Goal: Task Accomplishment & Management: Manage account settings

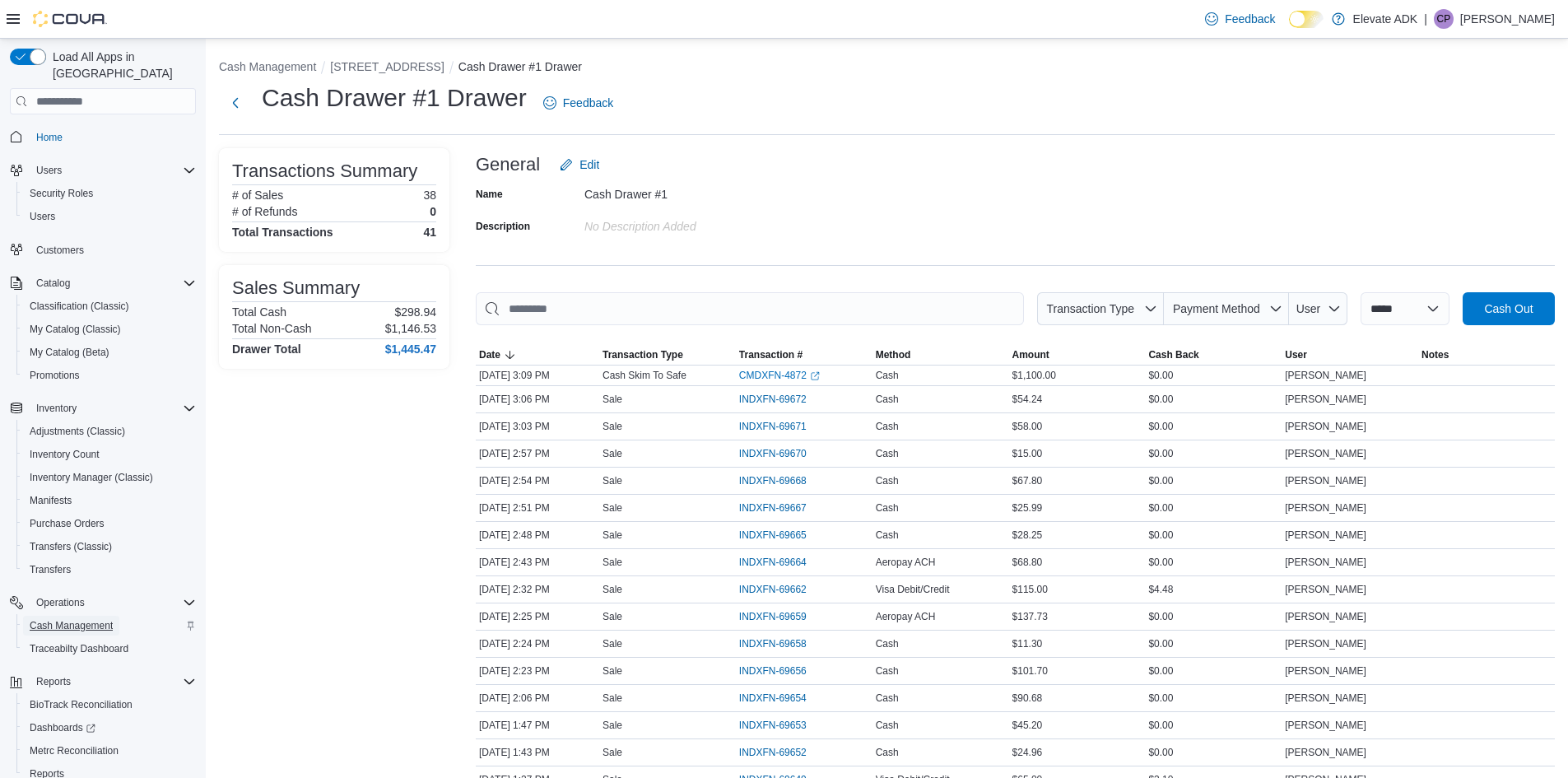
click at [40, 619] on span "Cash Management" at bounding box center [71, 625] width 83 height 13
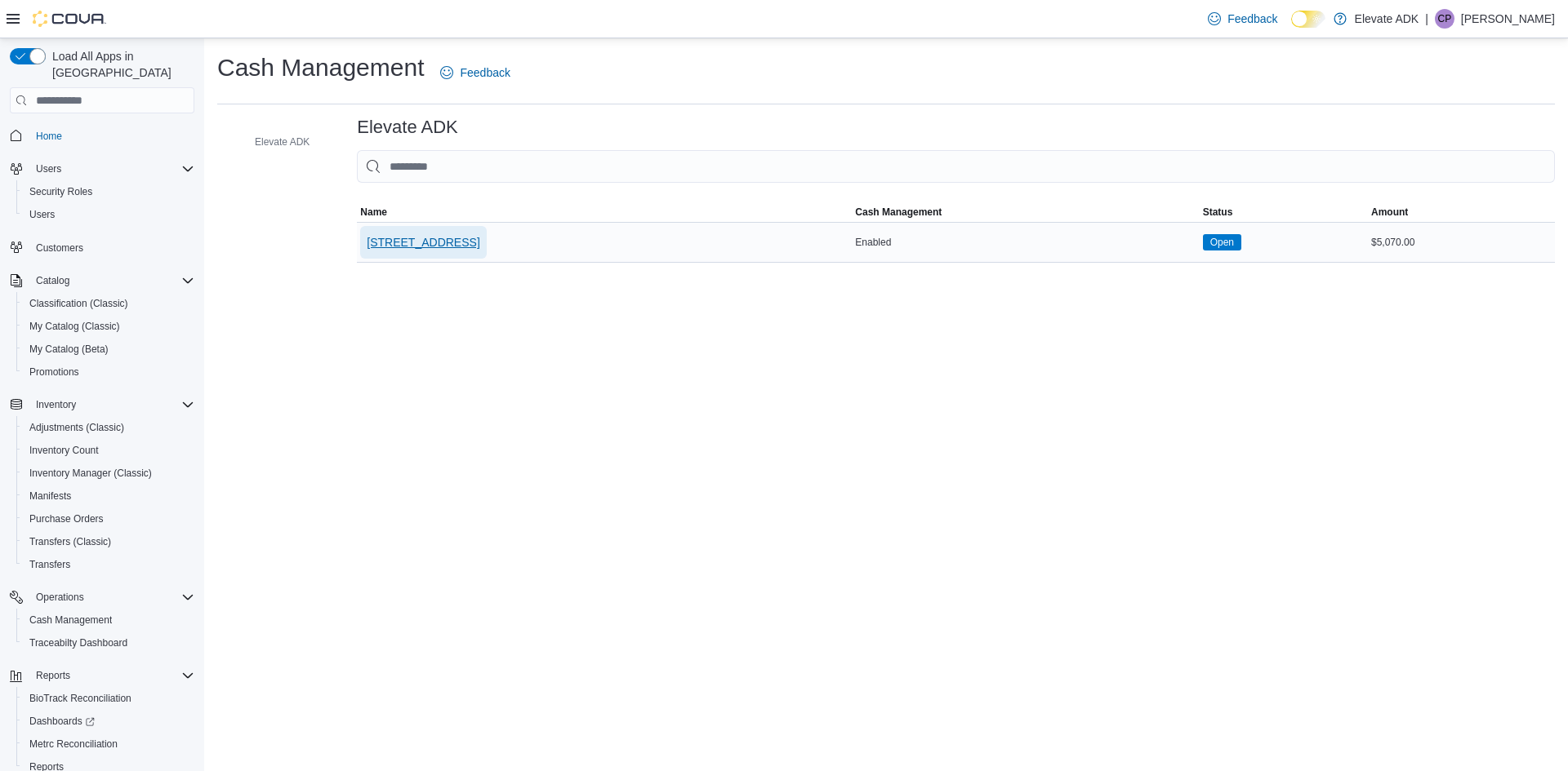
click at [452, 239] on span "[STREET_ADDRESS]" at bounding box center [423, 242] width 113 height 17
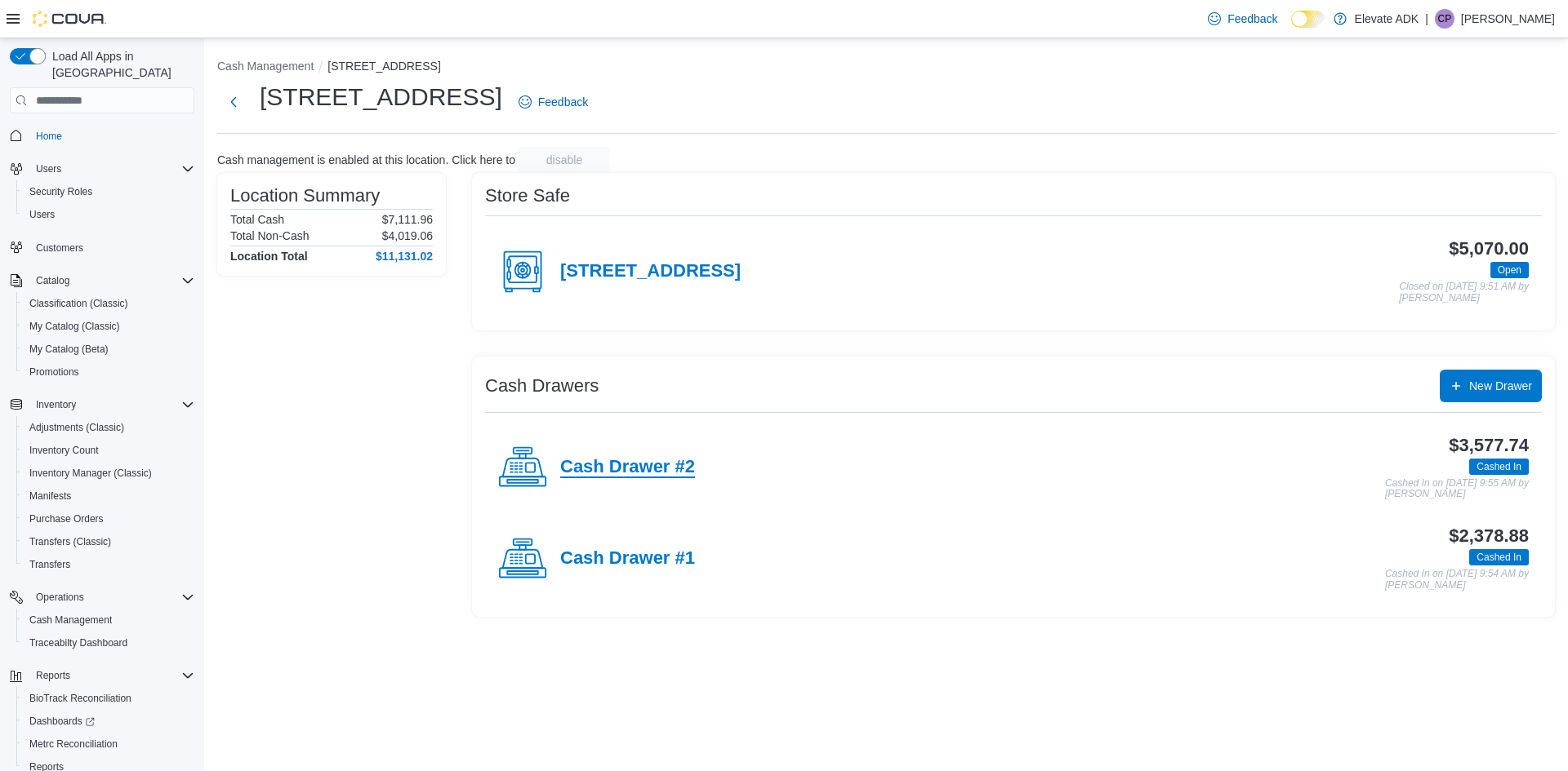
click at [643, 474] on h4 "Cash Drawer #2" at bounding box center [627, 468] width 135 height 22
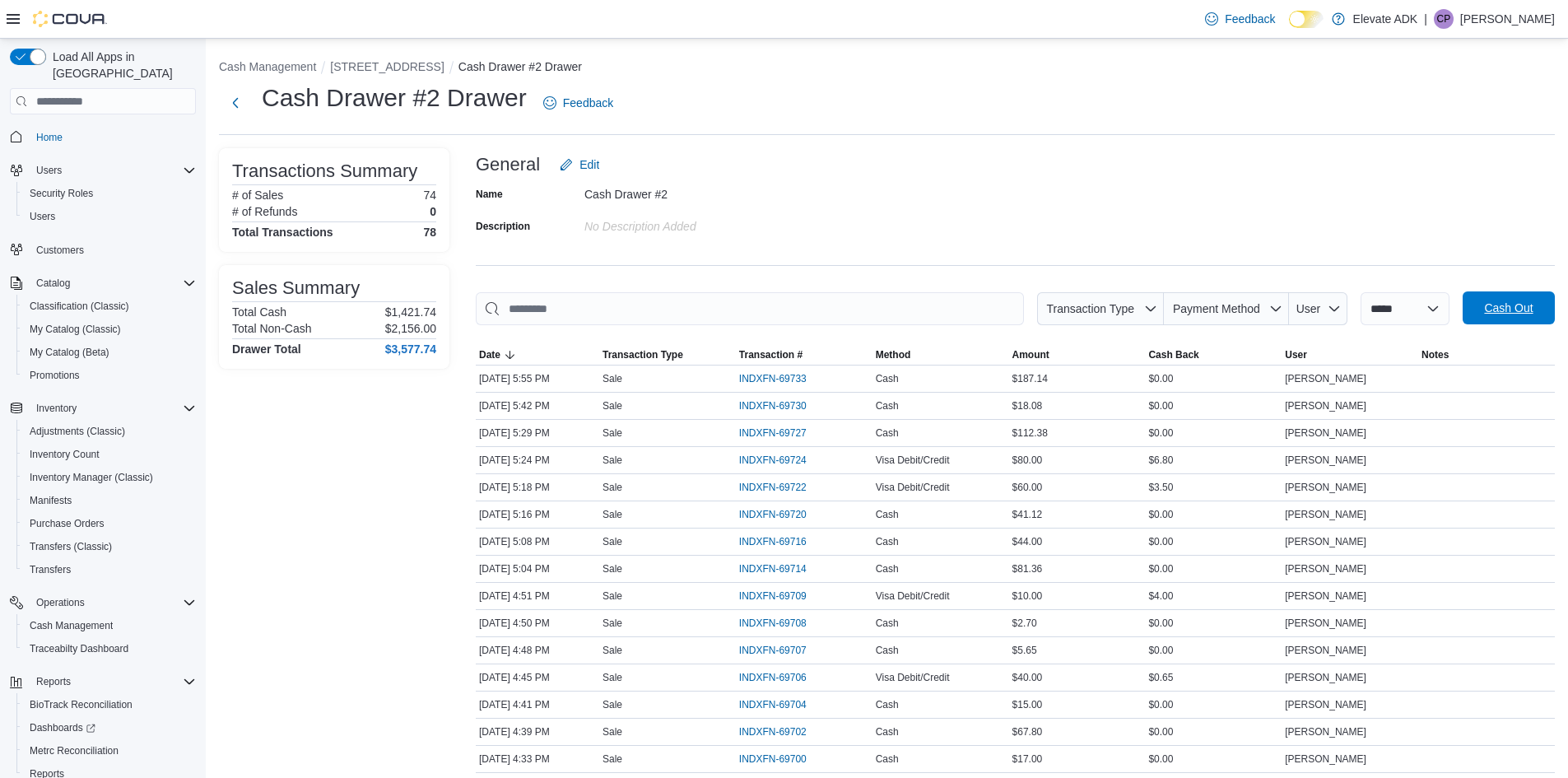
click at [1523, 310] on span "Cash Out" at bounding box center [1508, 308] width 48 height 17
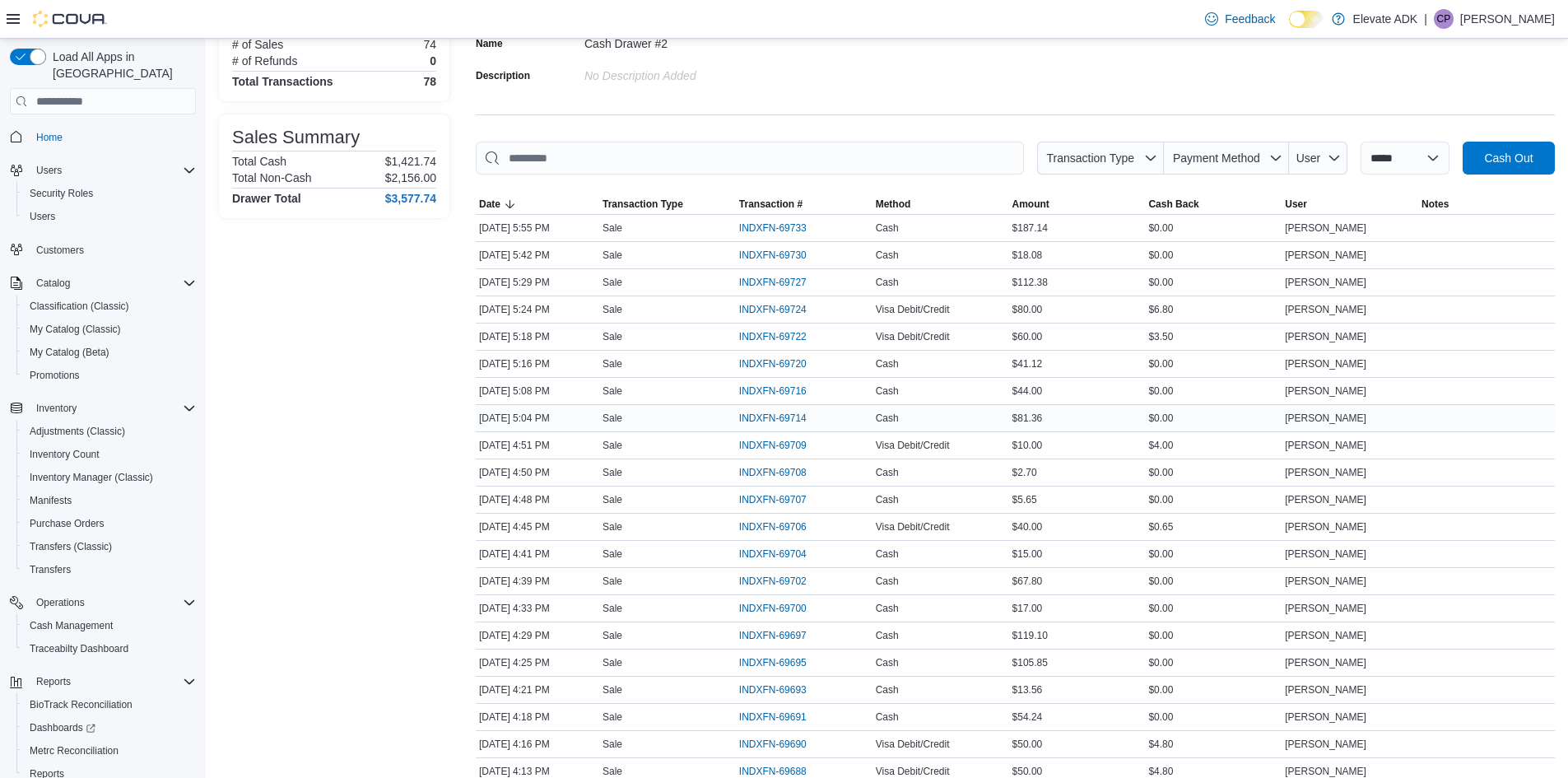
scroll to position [165, 0]
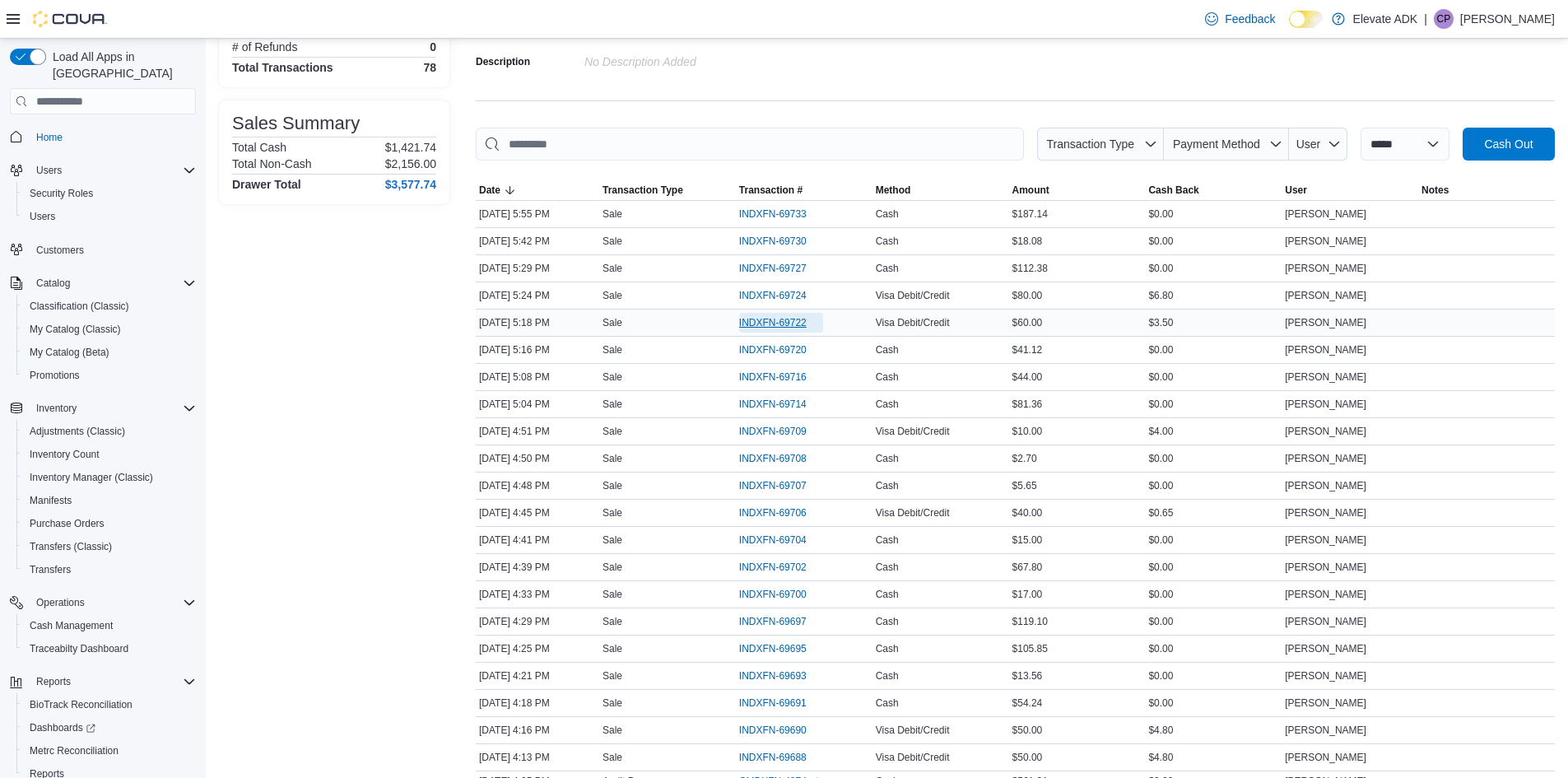
click at [802, 322] on span "INDXFN-69722" at bounding box center [773, 322] width 67 height 13
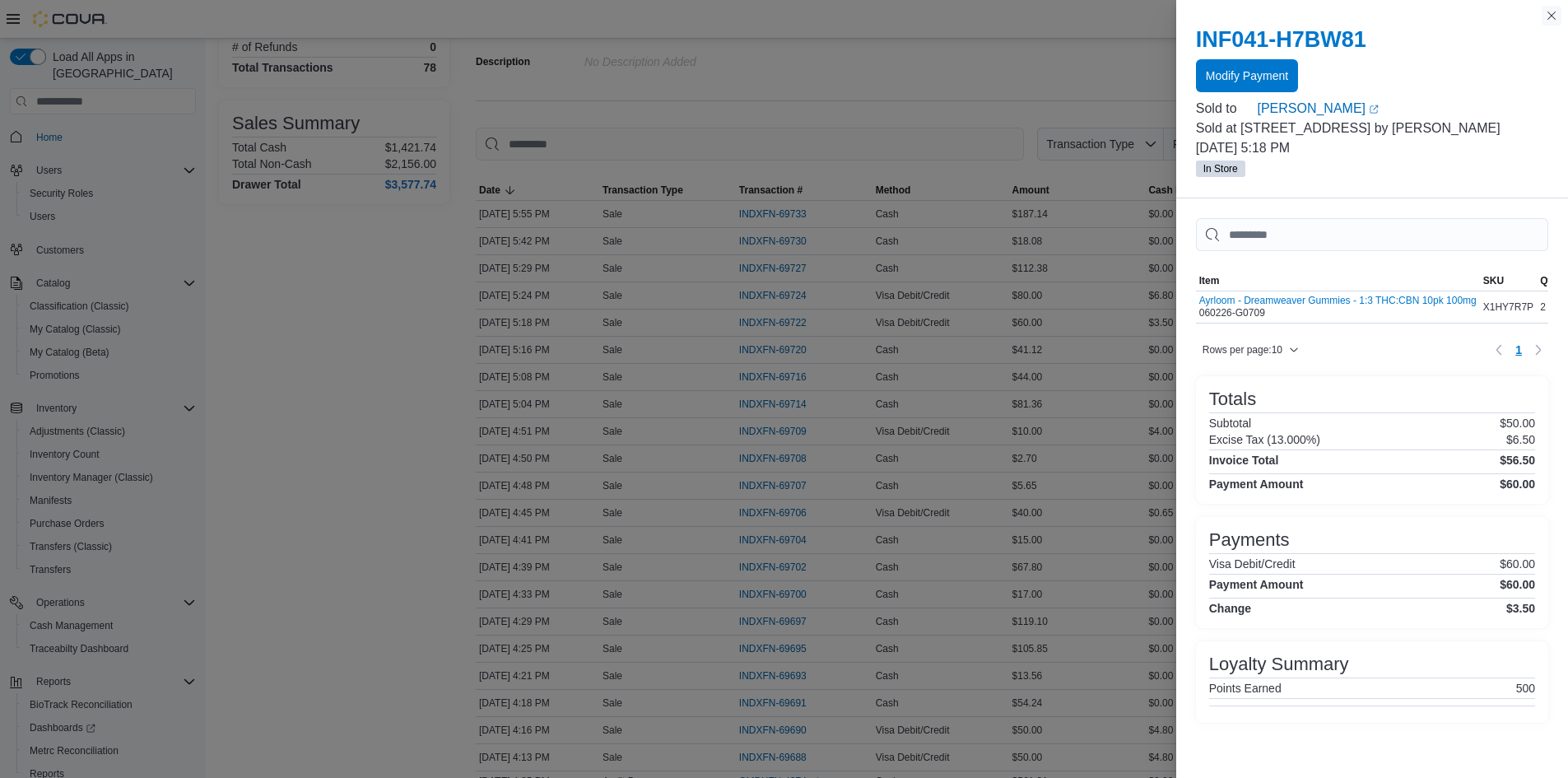
click at [1545, 17] on button "Close this dialog" at bounding box center [1552, 16] width 20 height 20
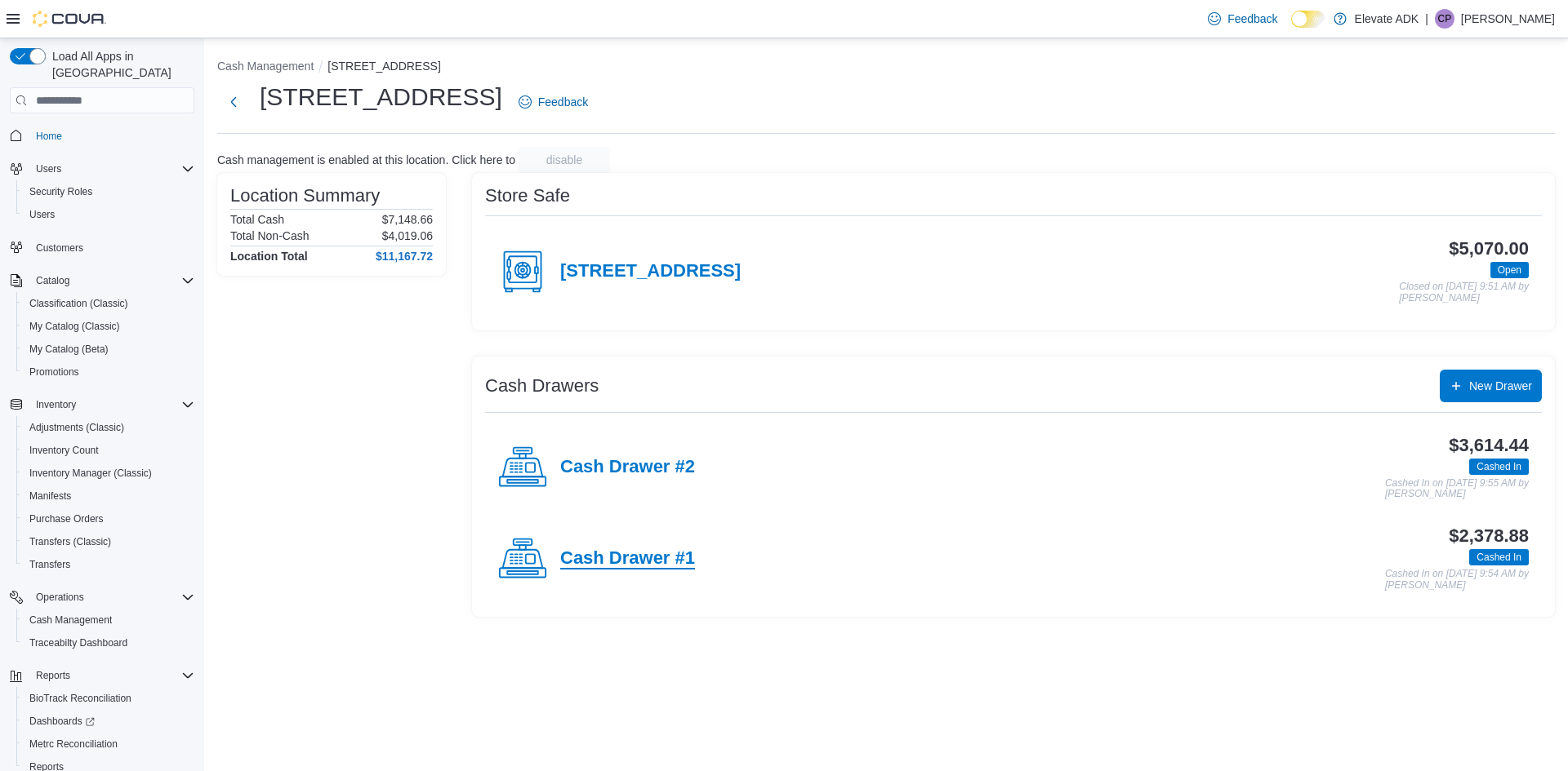
click at [676, 556] on h4 "Cash Drawer #1" at bounding box center [627, 560] width 135 height 22
click at [671, 465] on h4 "Cash Drawer #2" at bounding box center [627, 468] width 135 height 22
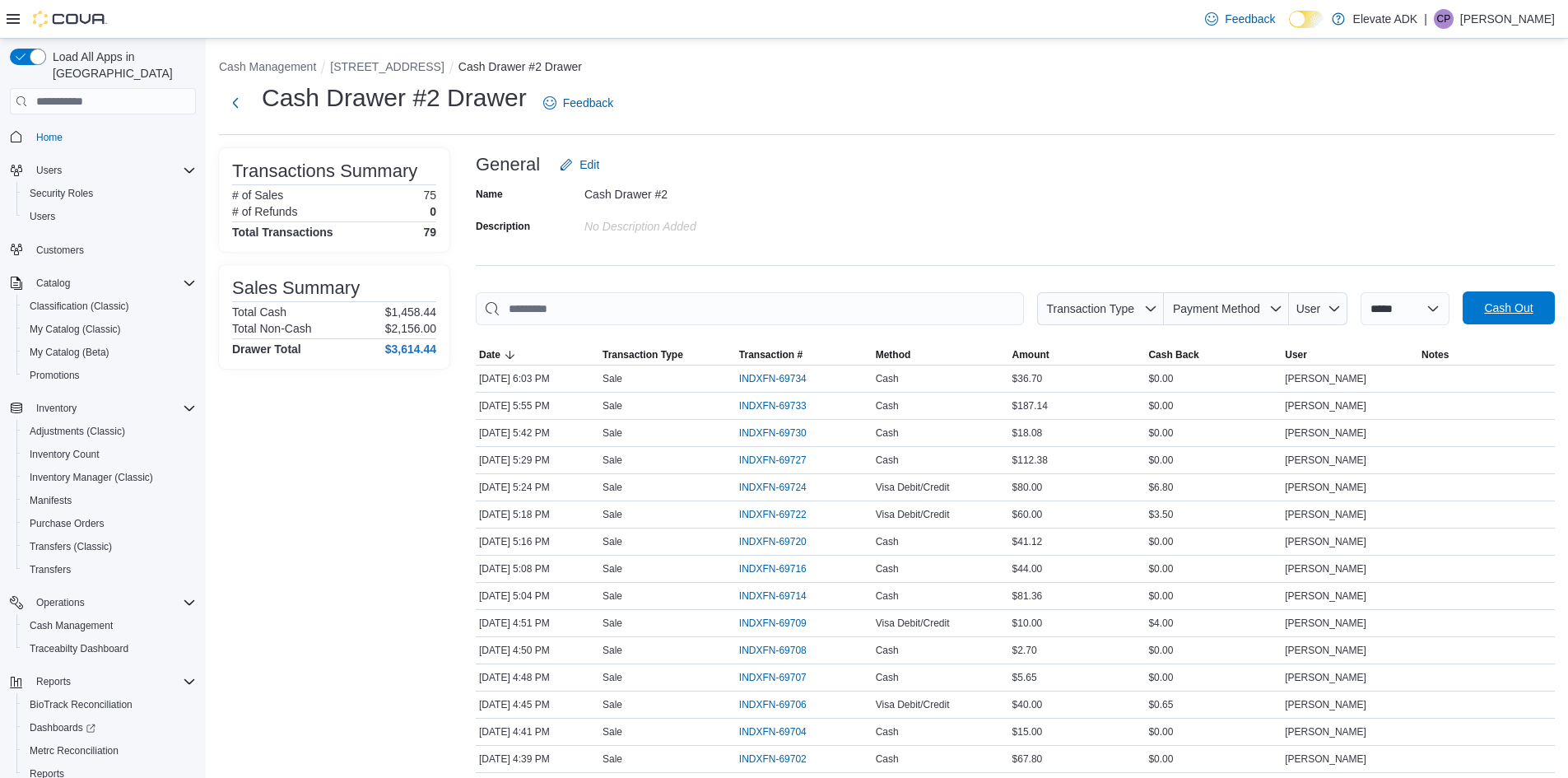
click at [1532, 313] on span "Cash Out" at bounding box center [1508, 308] width 48 height 17
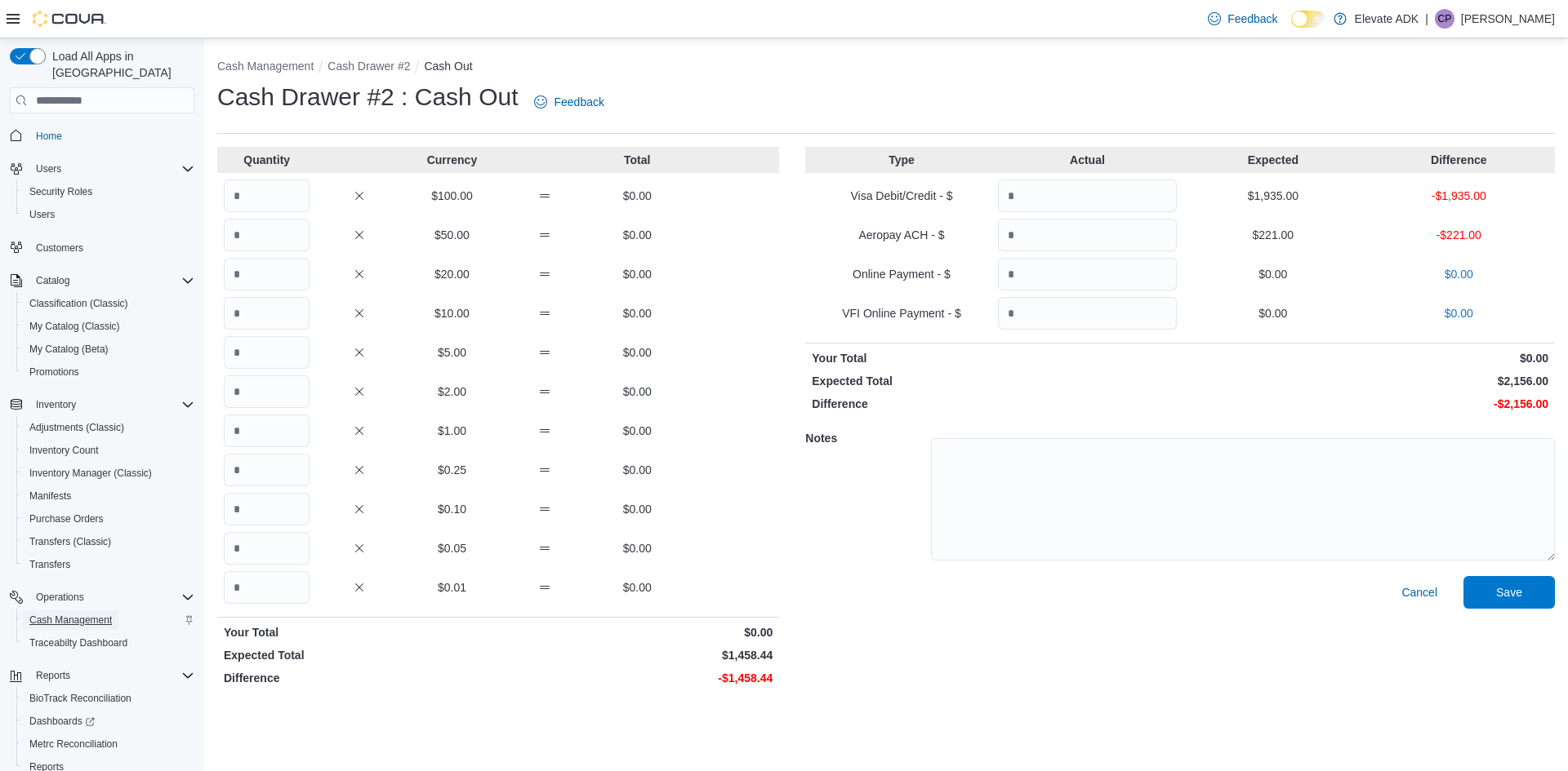
click at [77, 613] on span "Cash Management" at bounding box center [70, 619] width 82 height 13
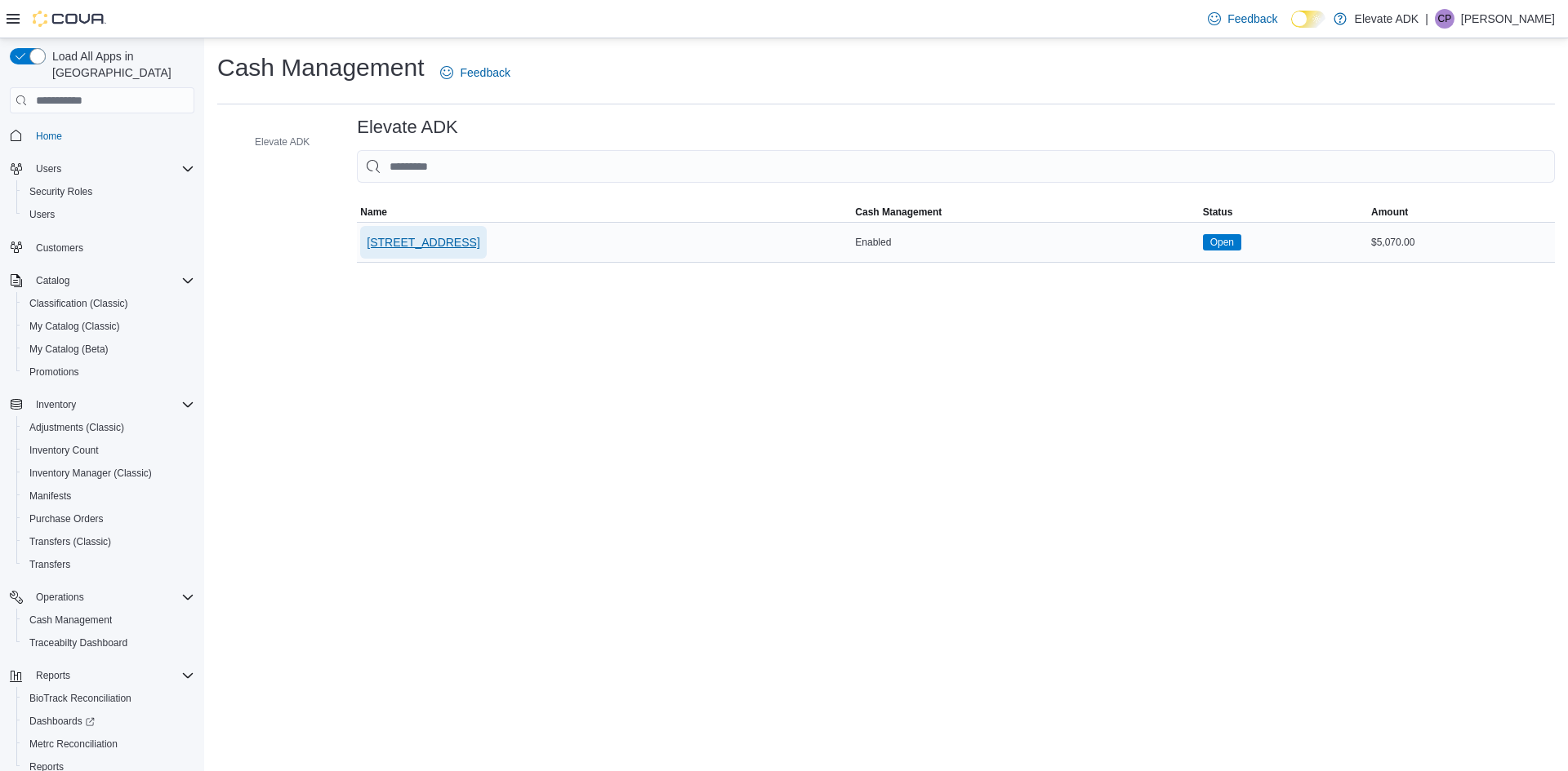
click at [480, 248] on span "[STREET_ADDRESS]" at bounding box center [423, 242] width 113 height 17
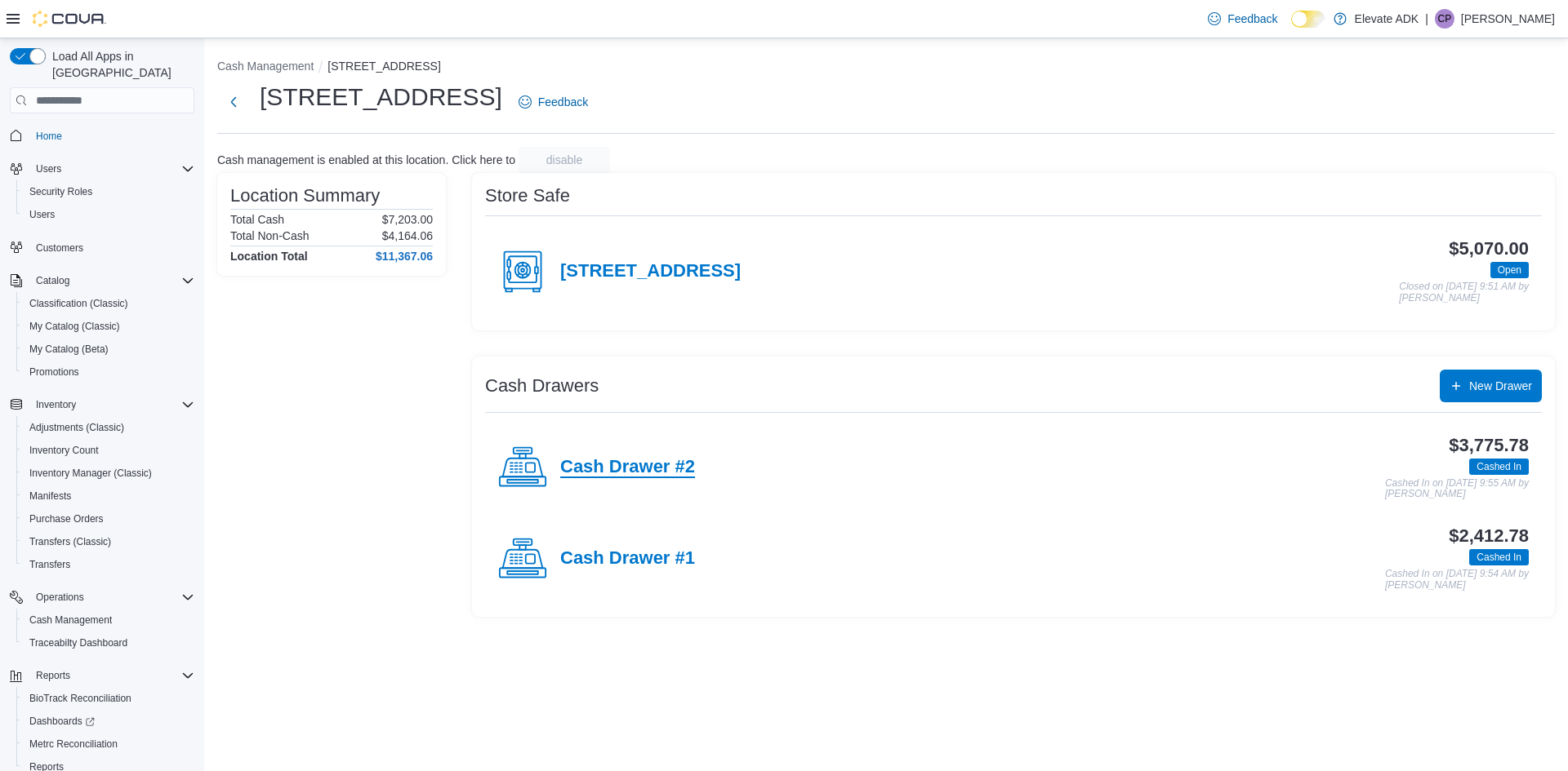
click at [584, 462] on h4 "Cash Drawer #2" at bounding box center [627, 468] width 135 height 22
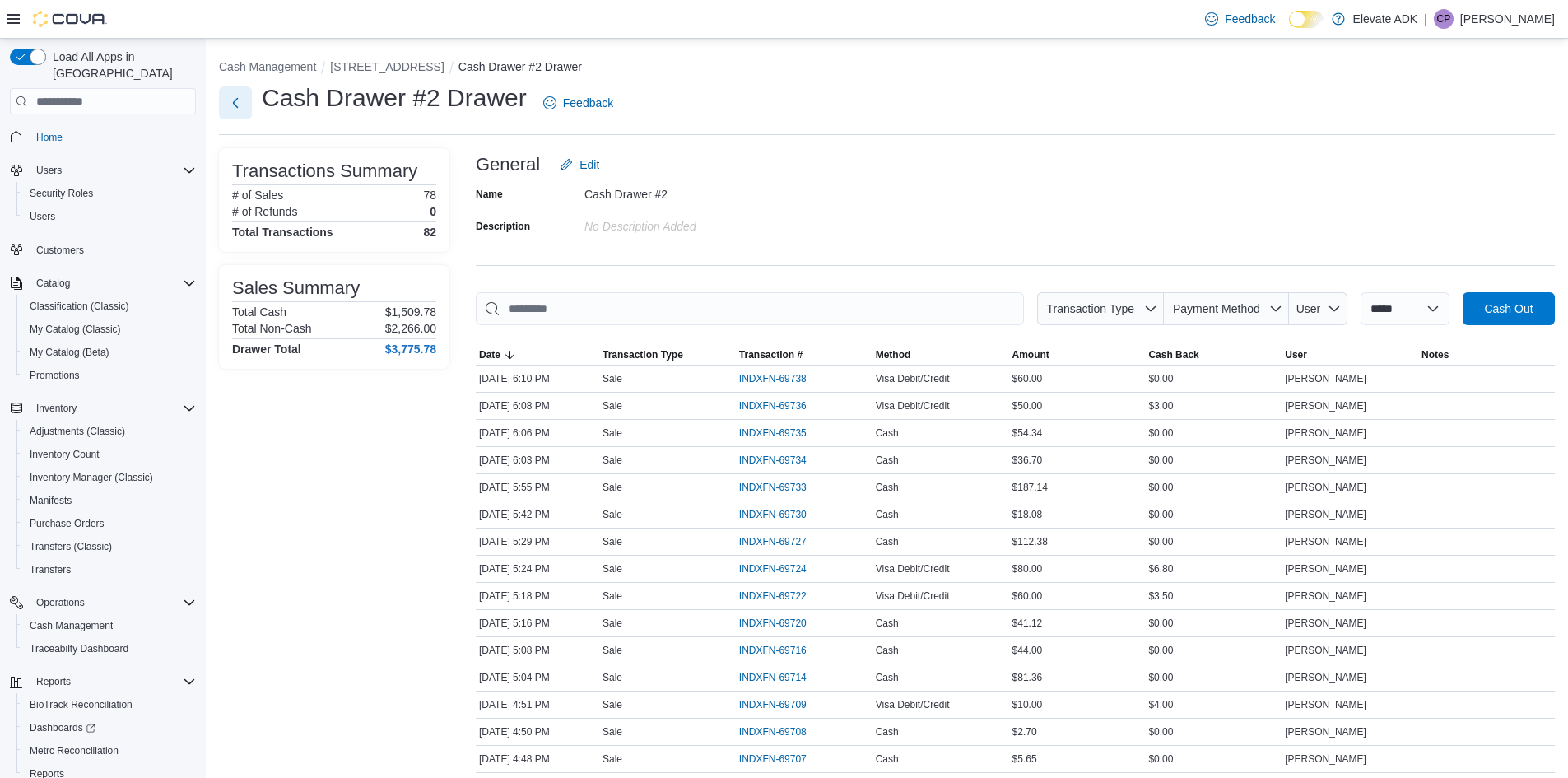
click at [231, 102] on button "Next" at bounding box center [235, 103] width 33 height 33
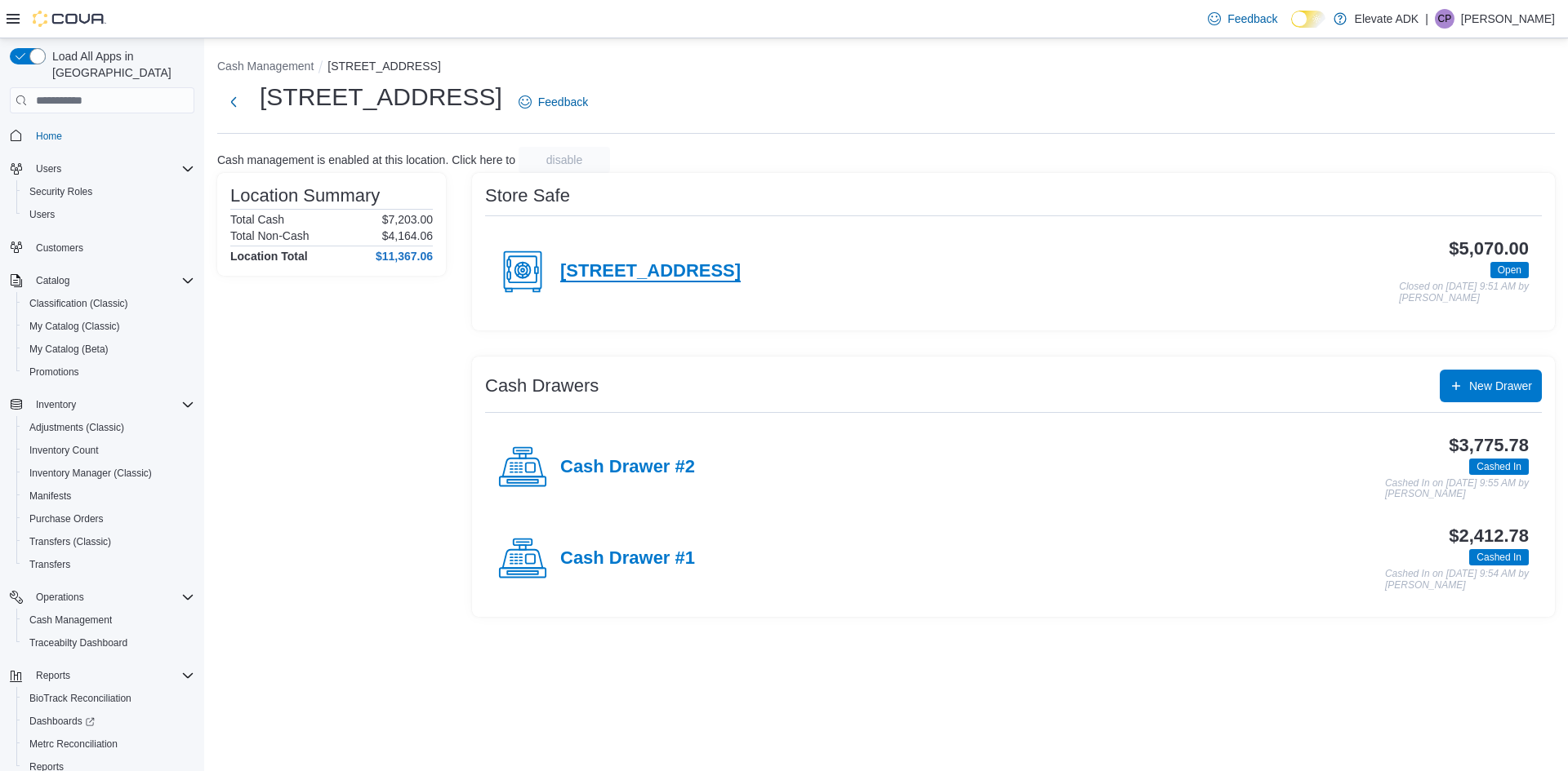
click at [617, 281] on h4 "[STREET_ADDRESS]" at bounding box center [650, 272] width 180 height 22
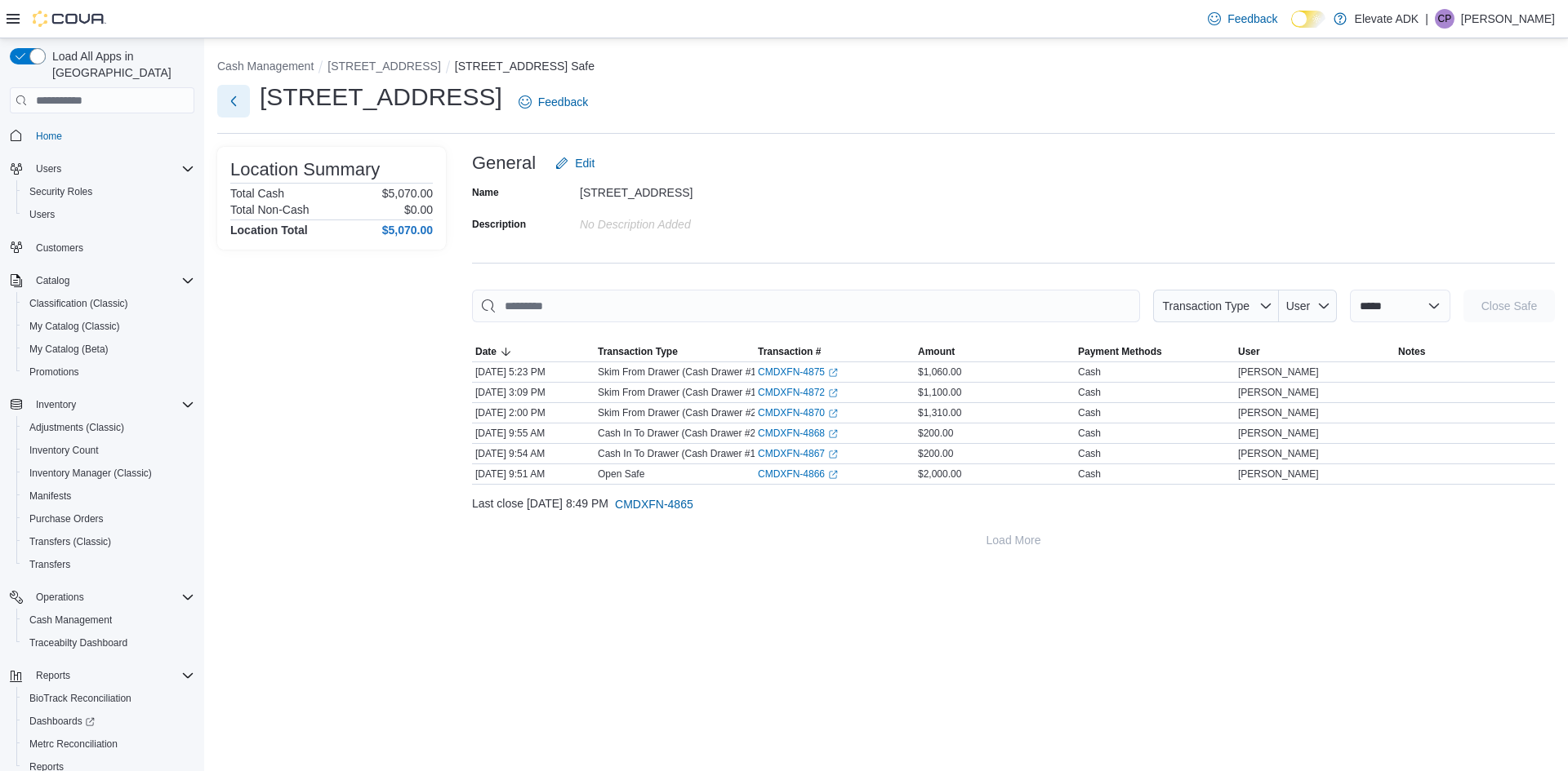
click at [240, 102] on button "Next" at bounding box center [233, 101] width 32 height 32
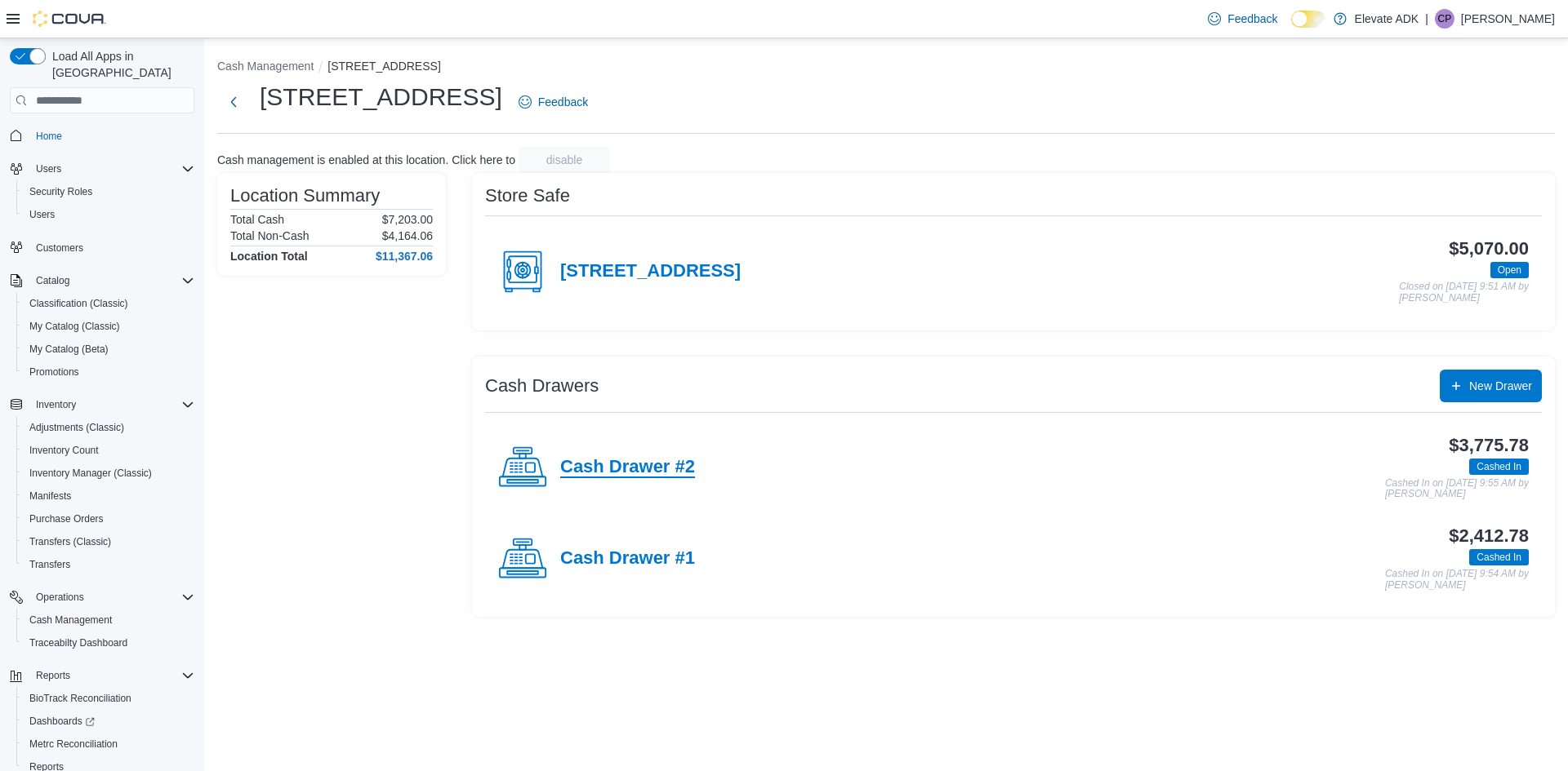
click at [615, 475] on h4 "Cash Drawer #2" at bounding box center [627, 468] width 135 height 22
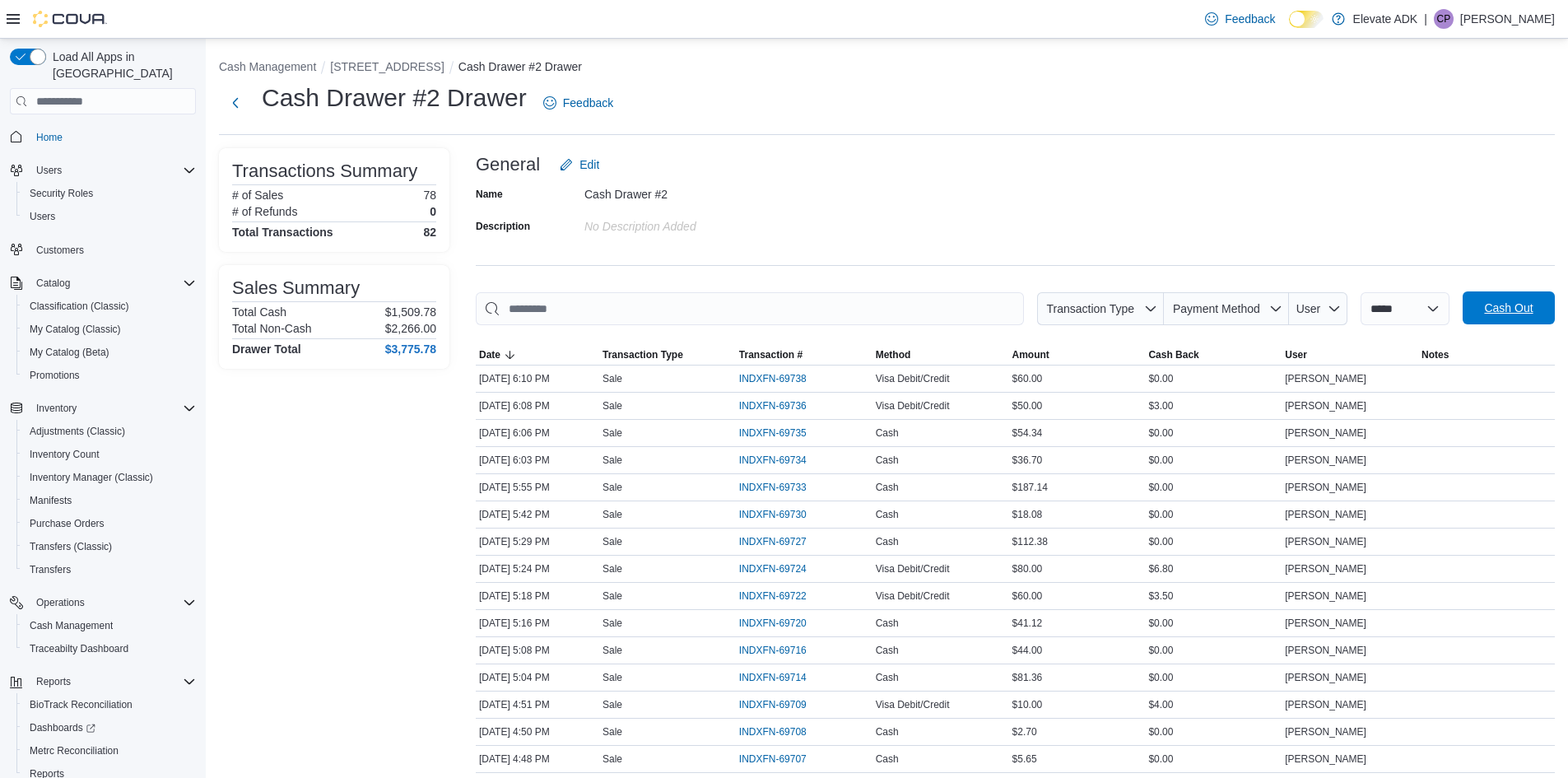
click at [1524, 298] on span "Cash Out" at bounding box center [1508, 307] width 72 height 33
click at [1225, 312] on span "Payment Method" at bounding box center [1217, 308] width 87 height 13
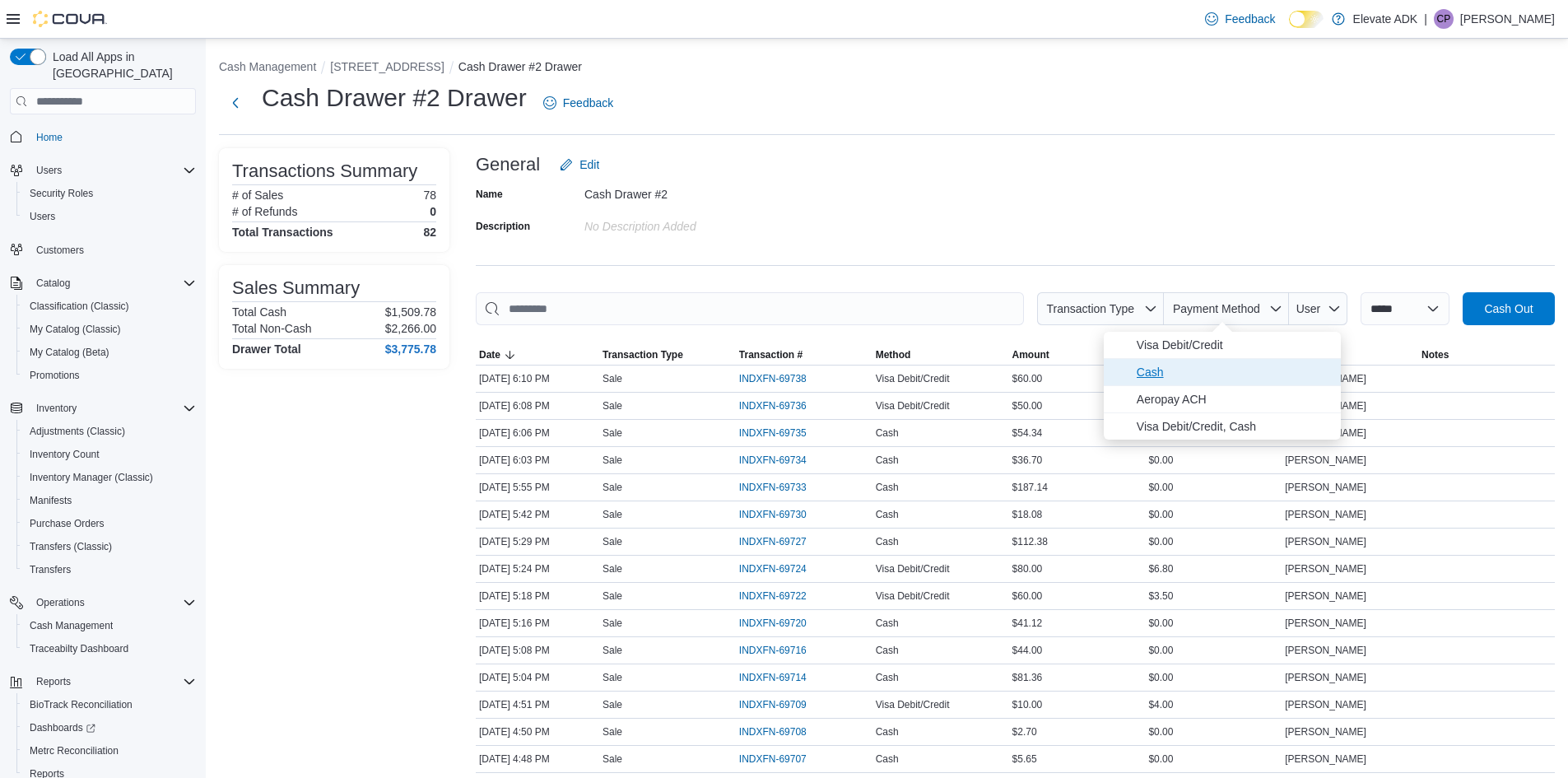
click at [1215, 375] on span "Cash" at bounding box center [1233, 372] width 194 height 20
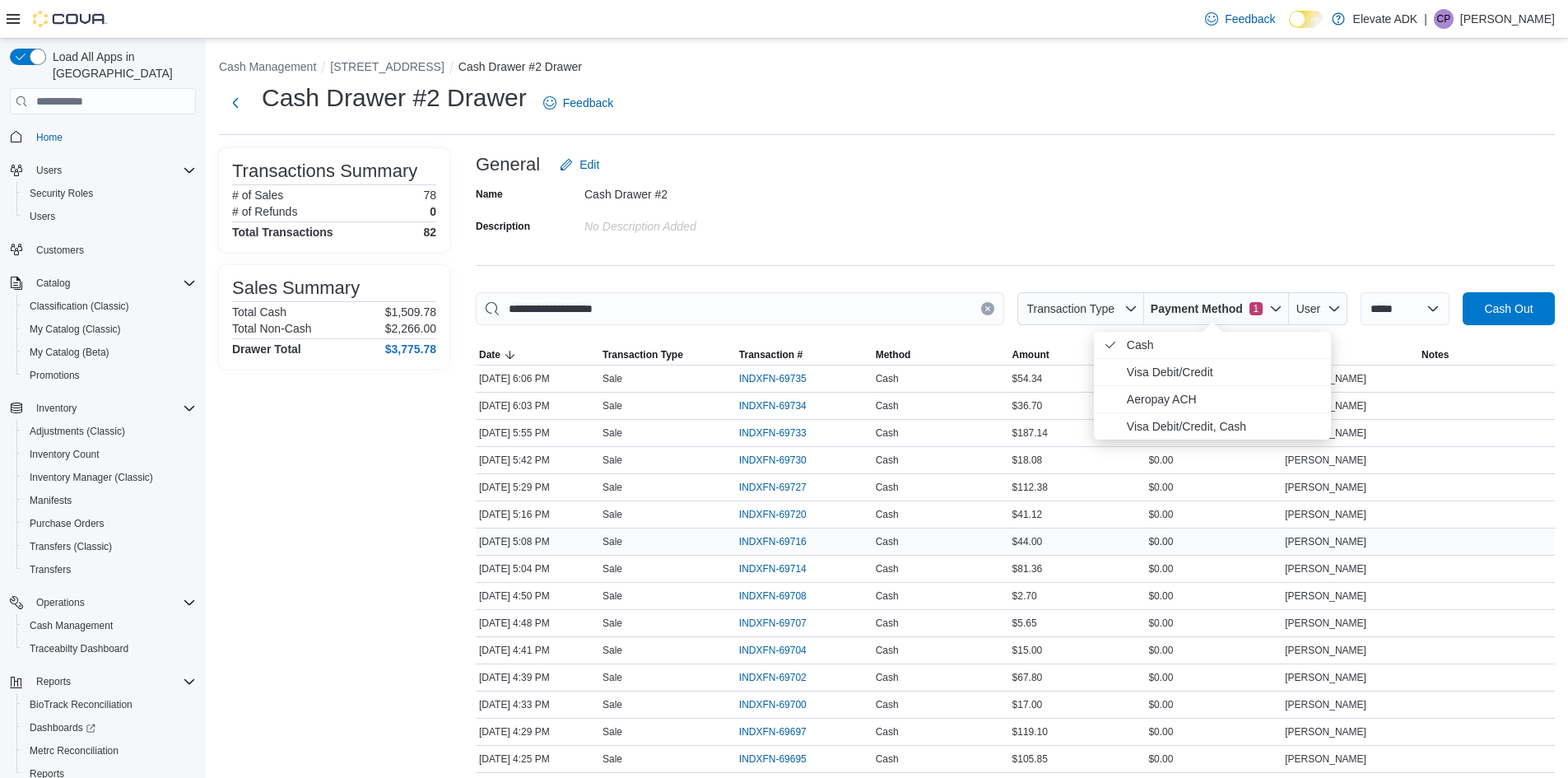
click at [1363, 552] on div "[PERSON_NAME]" at bounding box center [1350, 542] width 136 height 20
click at [1184, 303] on span "Payment Method" at bounding box center [1196, 308] width 92 height 17
click at [1168, 369] on span "Visa Debit/Credit" at bounding box center [1224, 372] width 194 height 20
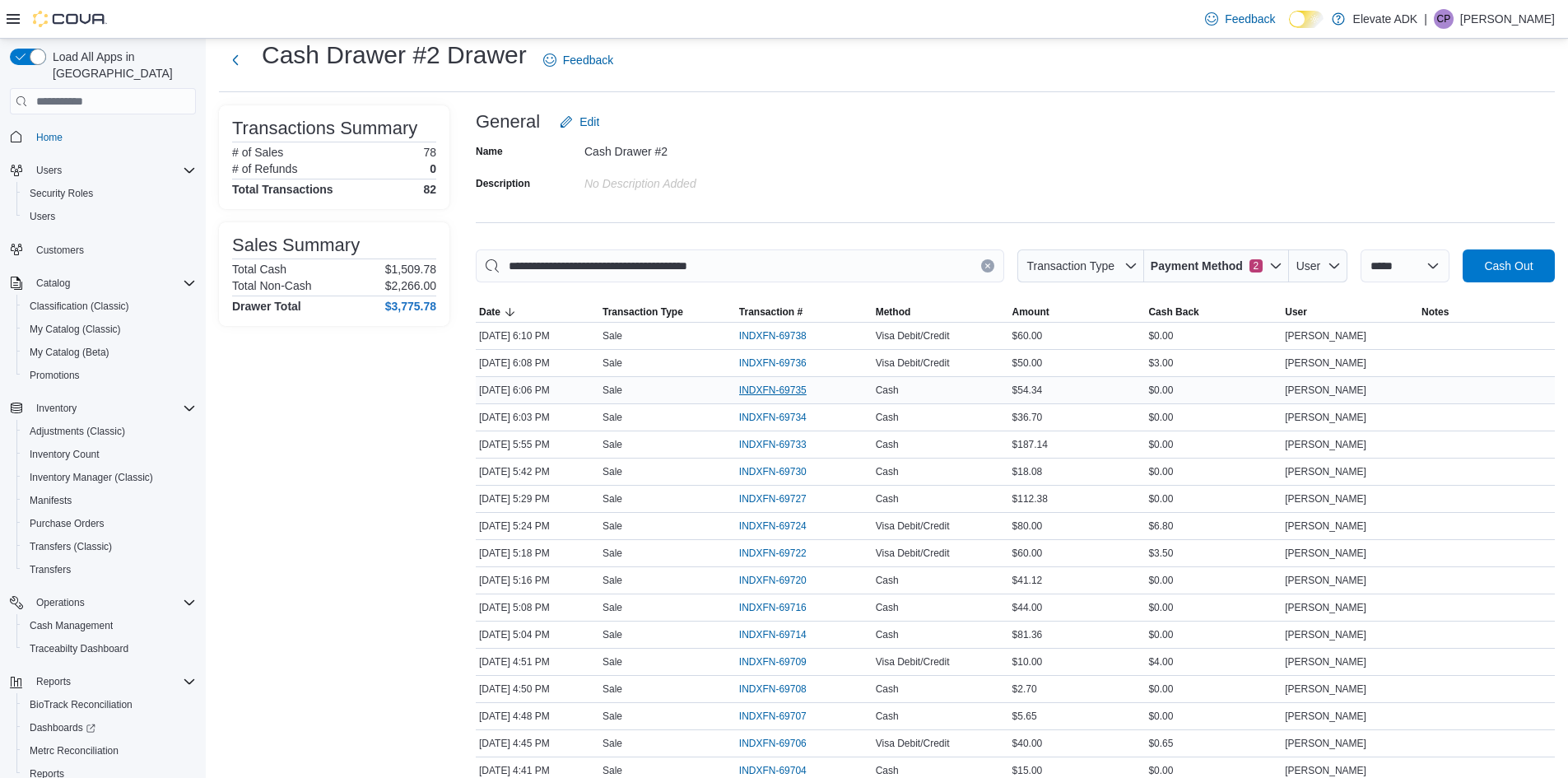
scroll to position [82, 0]
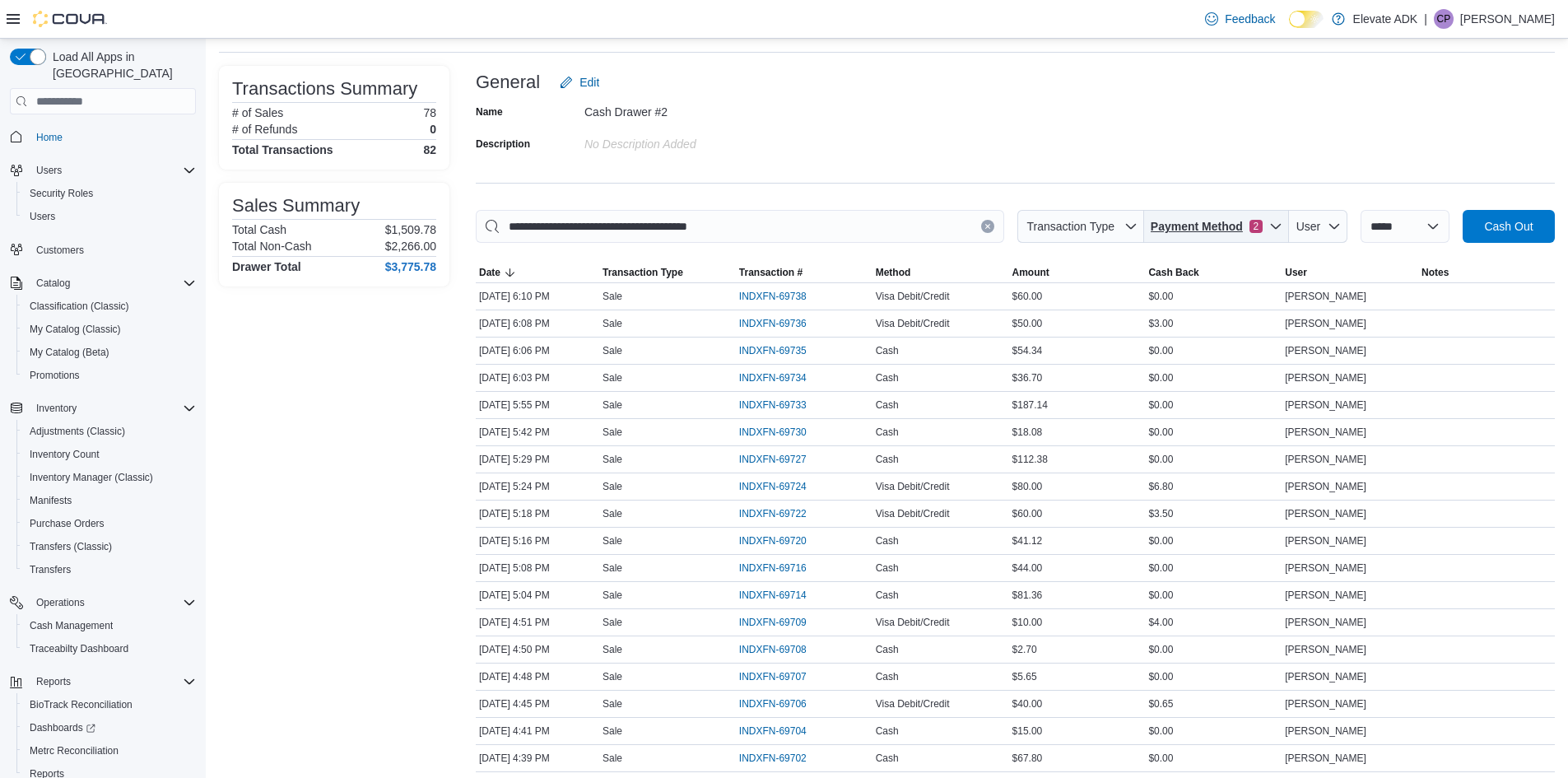
click at [1210, 234] on span "Payment Method" at bounding box center [1196, 226] width 92 height 17
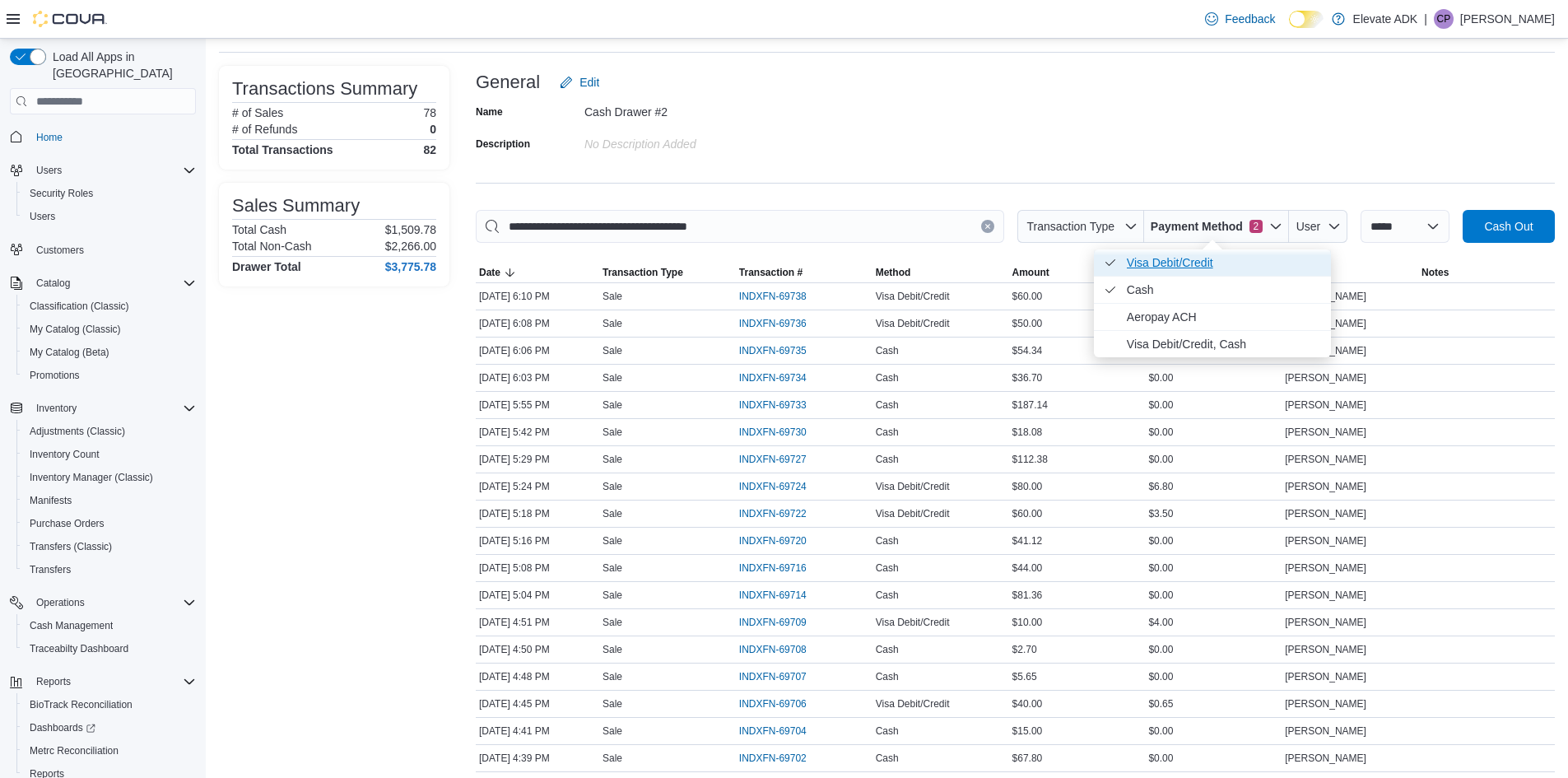
click at [1179, 251] on span "Visa Debit/Credit . Checked option." at bounding box center [1213, 263] width 237 height 27
type input "**********"
click at [1164, 269] on span "Cash . Checked option." at bounding box center [1224, 263] width 194 height 20
click at [1170, 256] on span "Visa Debit/Credit" at bounding box center [1233, 263] width 194 height 20
type input "**********"
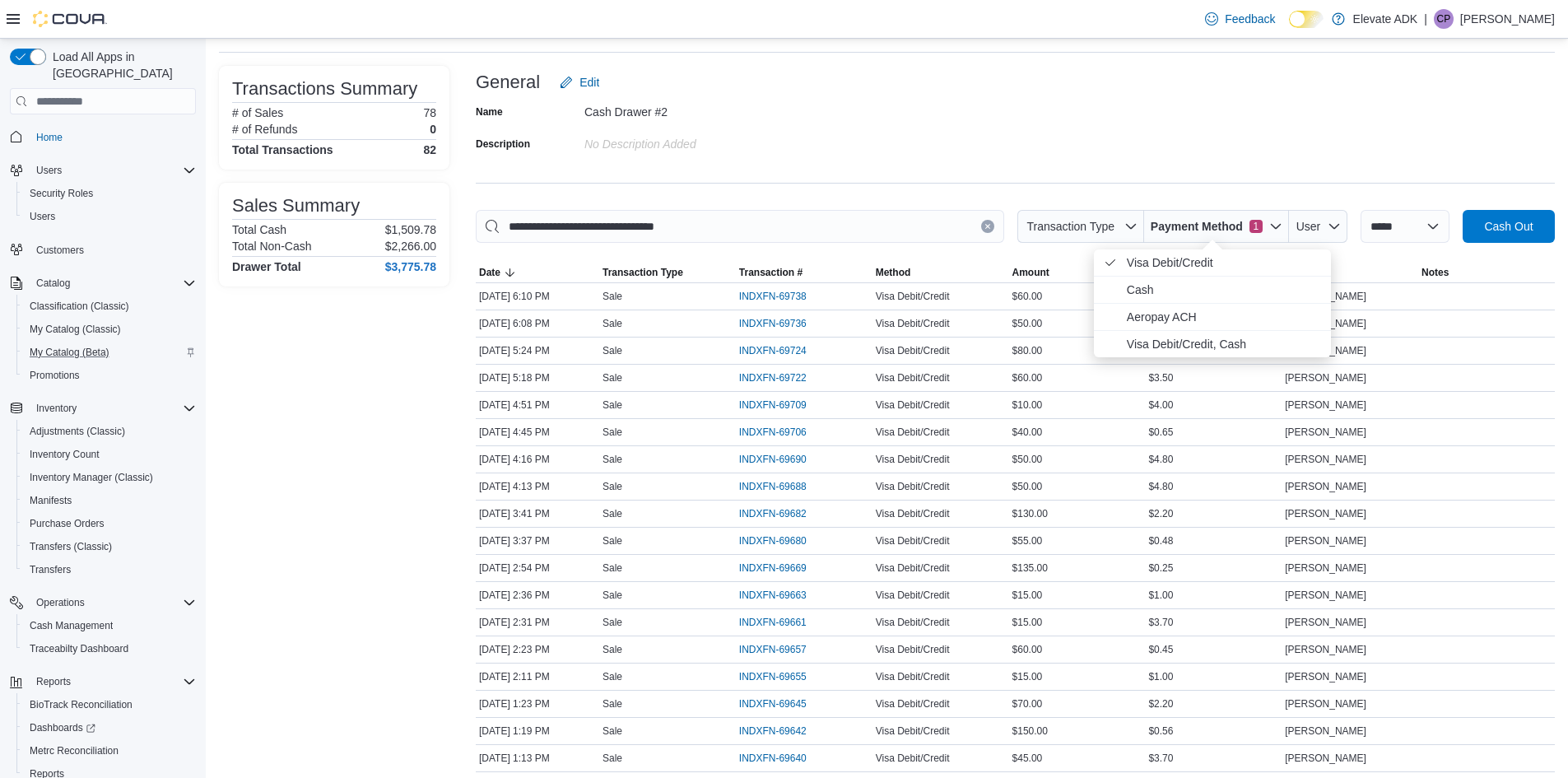
click at [185, 346] on div "My Catalog (Beta)" at bounding box center [109, 352] width 173 height 20
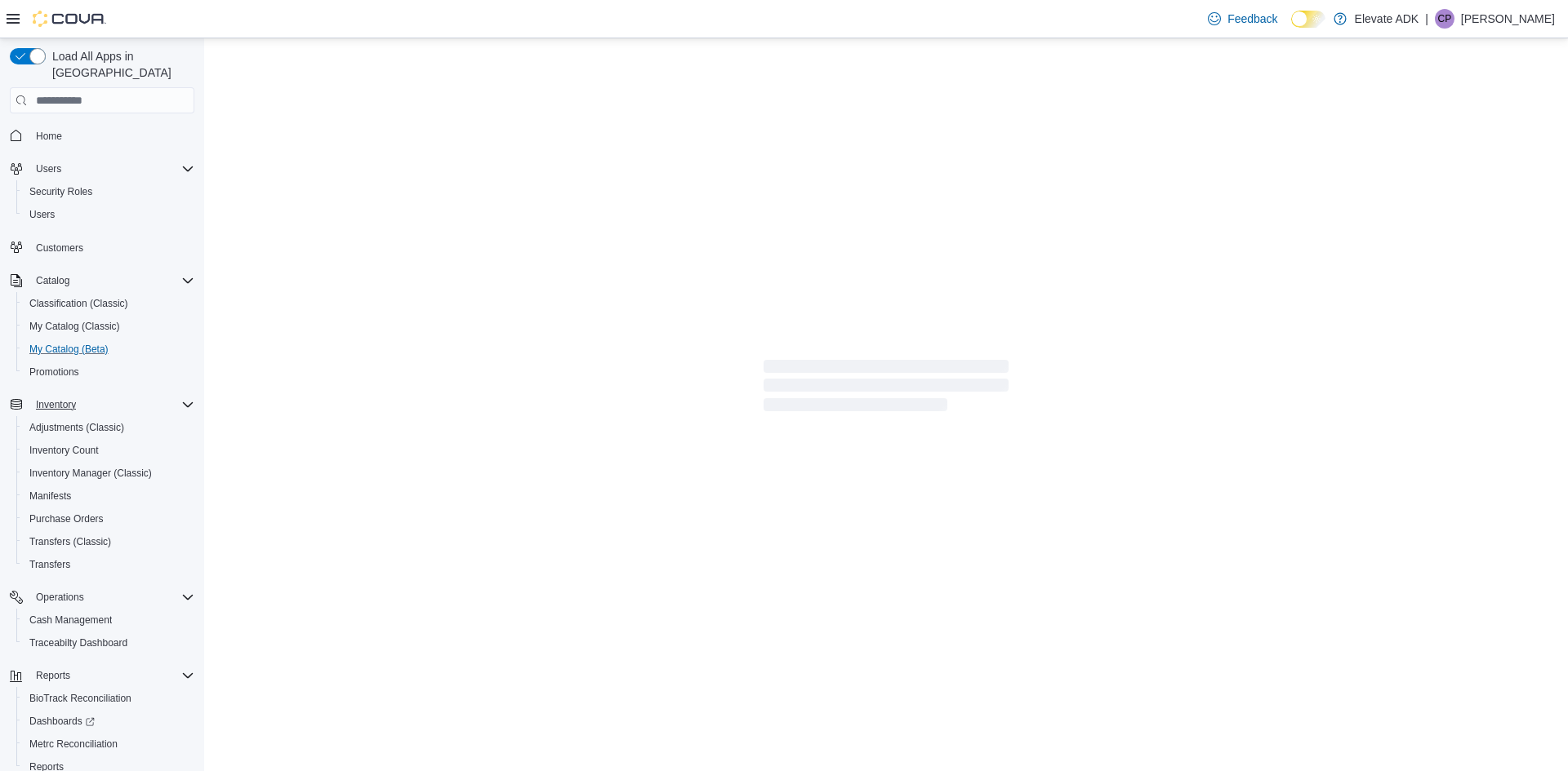
select select "**********"
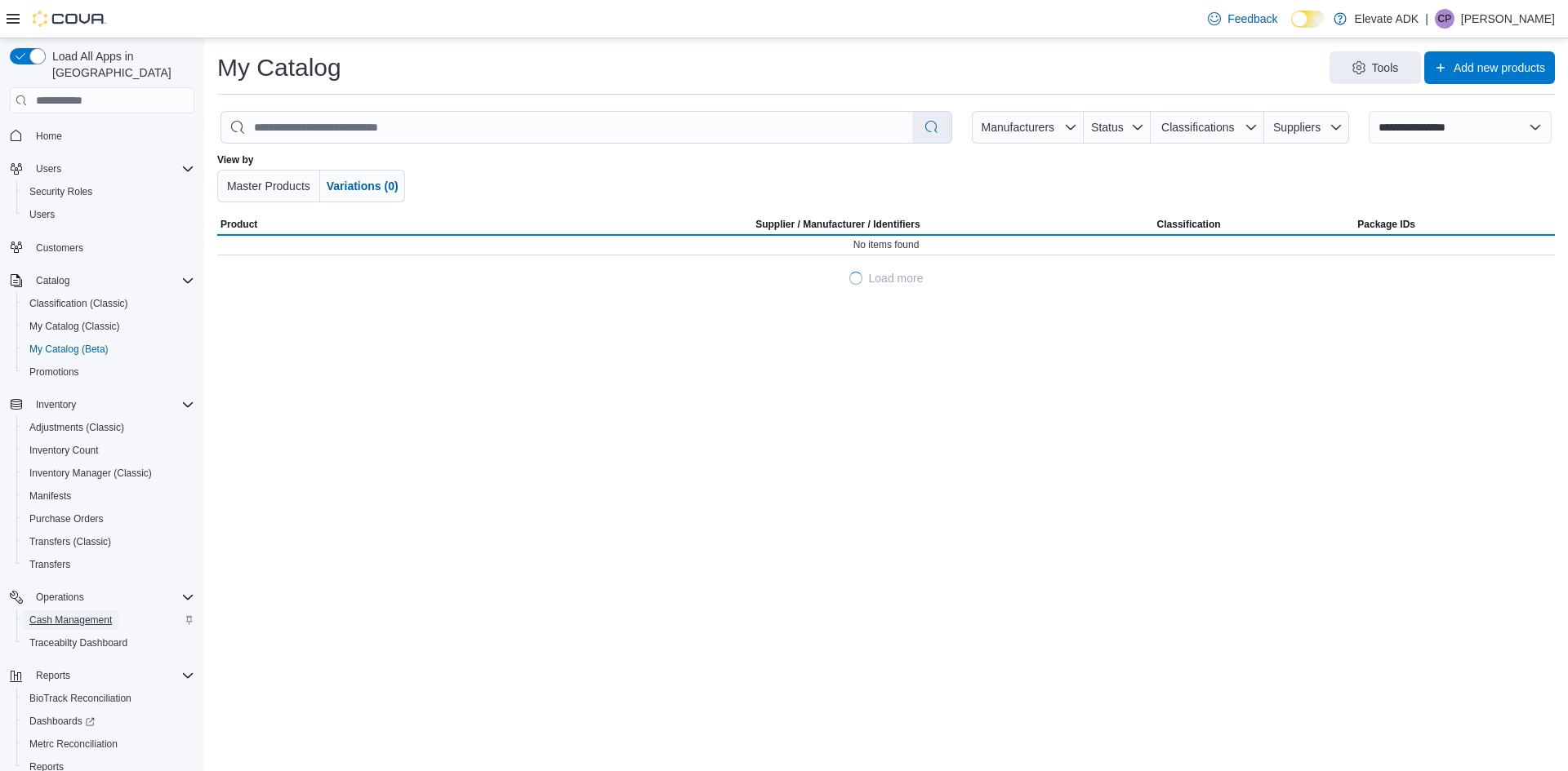
click at [78, 613] on span "Cash Management" at bounding box center [70, 619] width 82 height 13
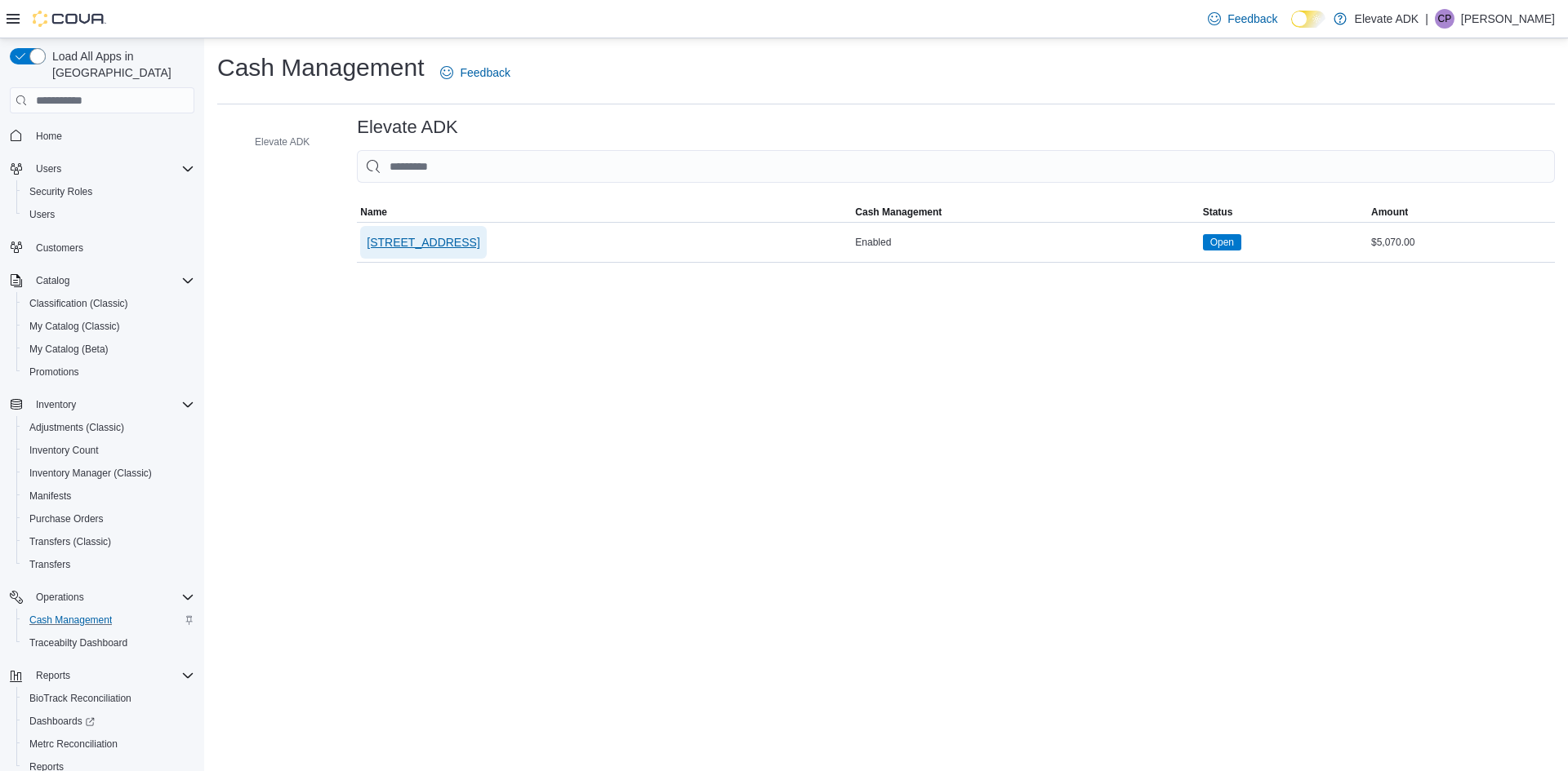
click at [418, 254] on span "[STREET_ADDRESS]" at bounding box center [423, 242] width 113 height 32
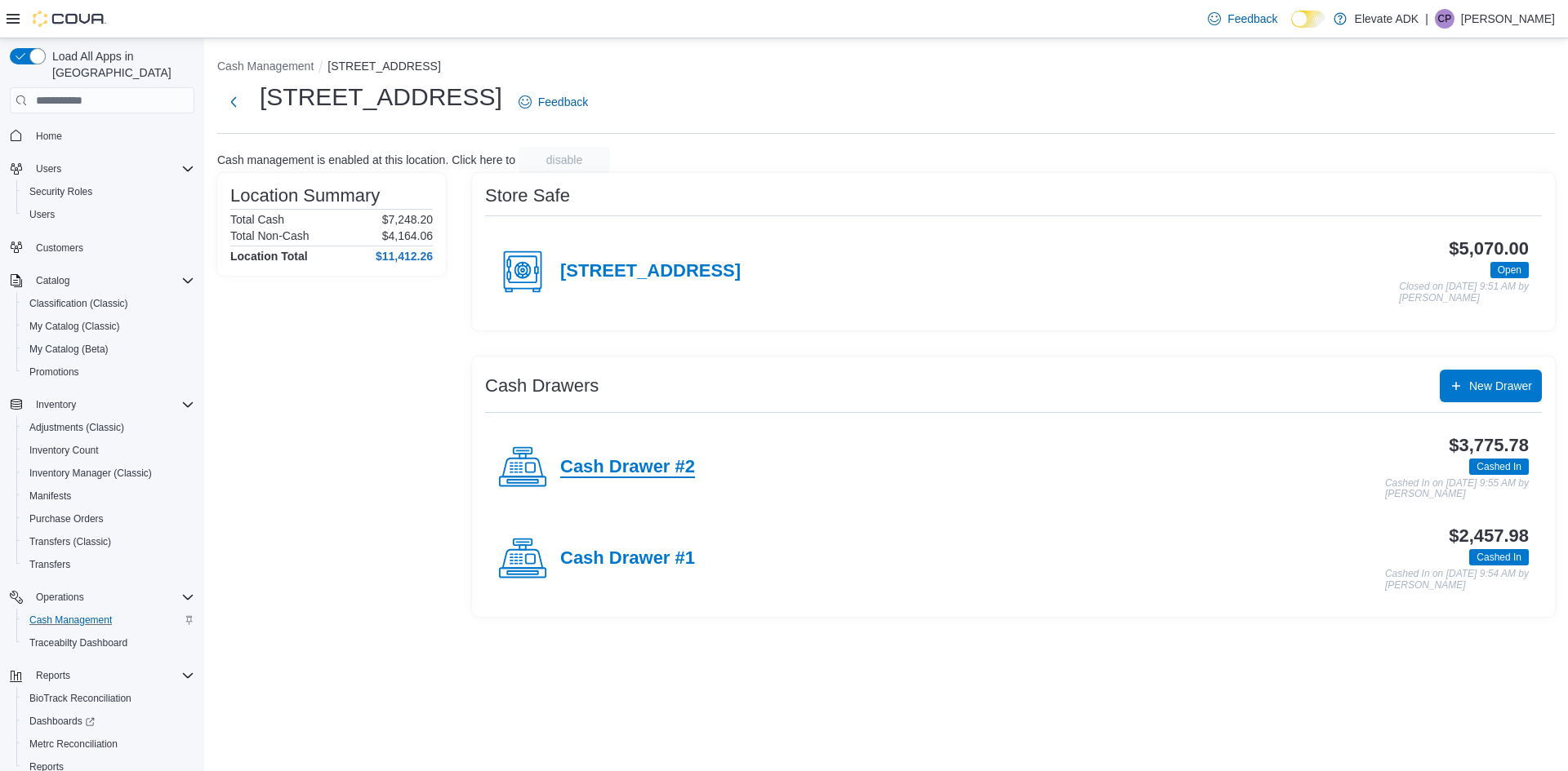
click at [560, 473] on h4 "Cash Drawer #2" at bounding box center [627, 468] width 135 height 22
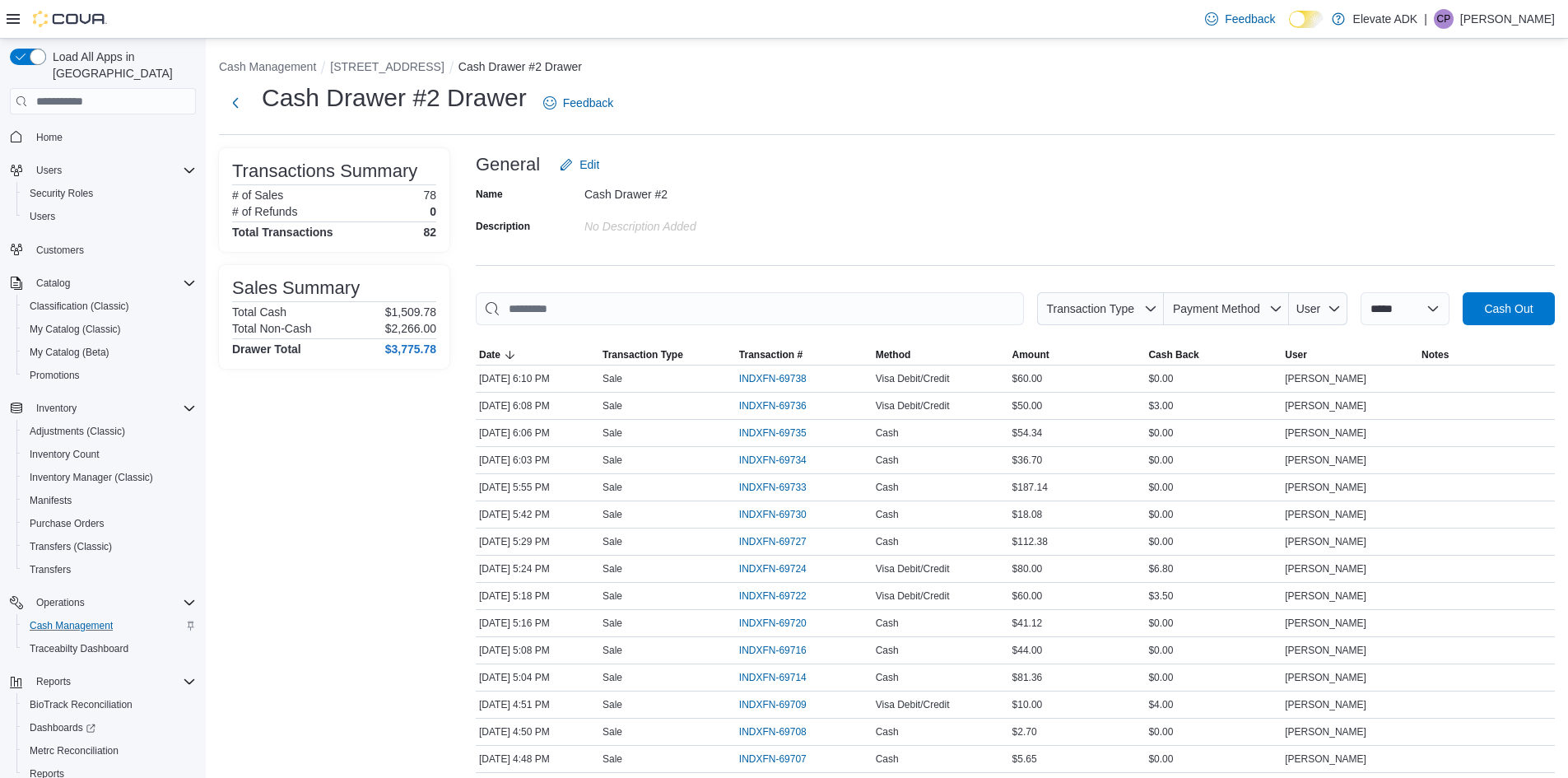
click at [1249, 331] on div at bounding box center [1015, 336] width 1080 height 20
click at [1247, 317] on span "Payment Method" at bounding box center [1216, 308] width 92 height 17
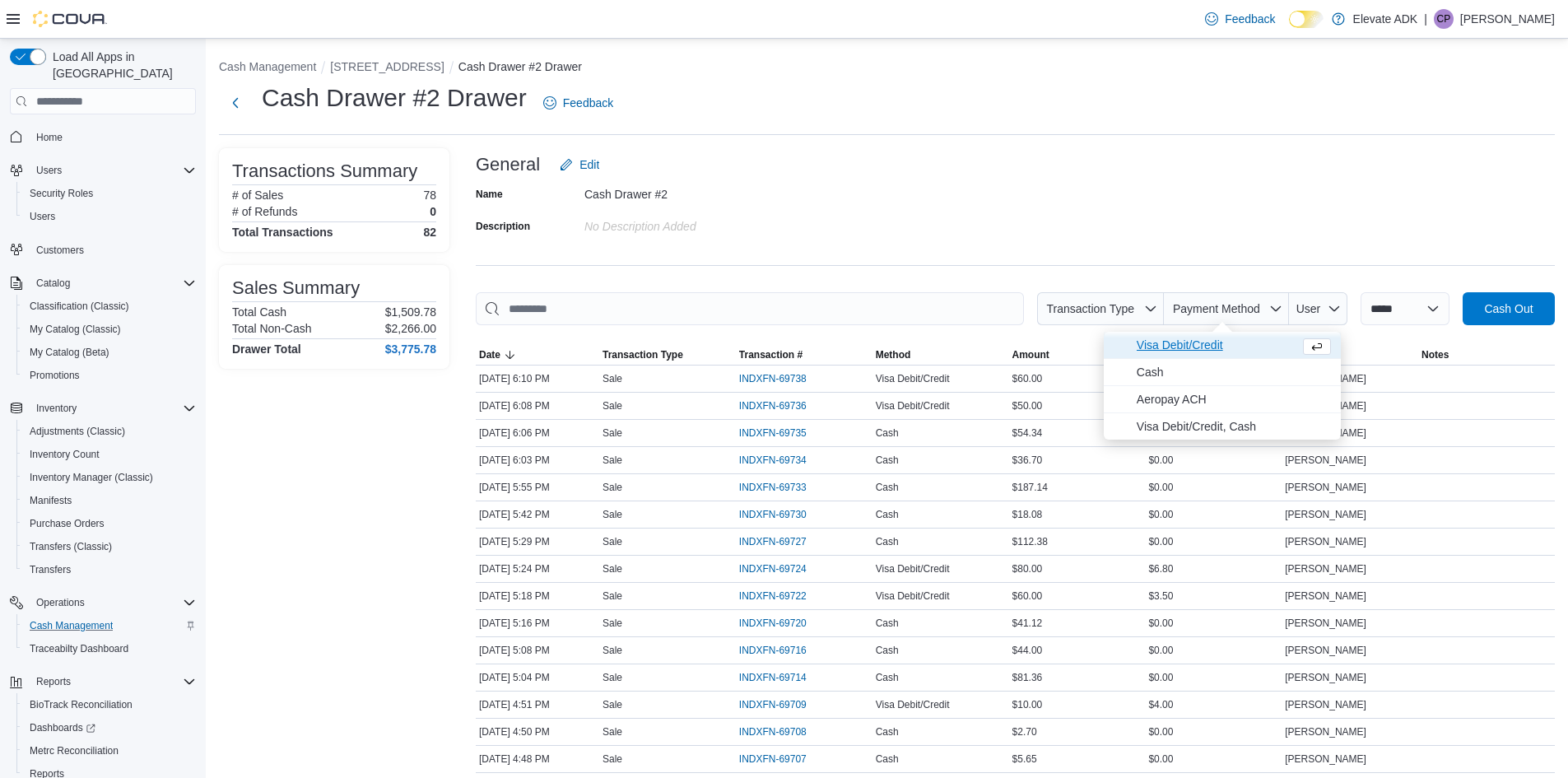
click at [1171, 338] on span "Visa Debit/Credit" at bounding box center [1215, 346] width 157 height 20
type input "**********"
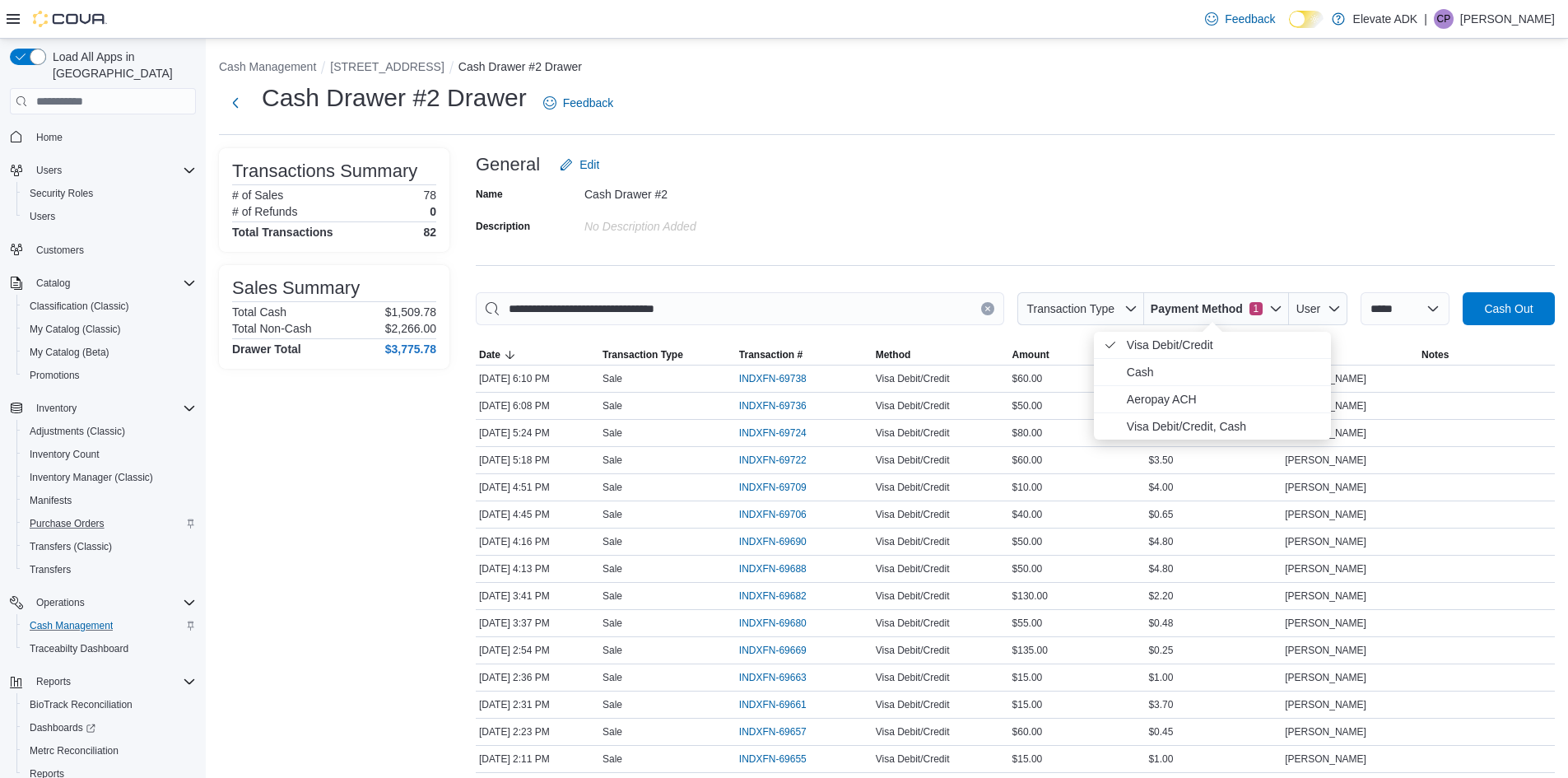
click at [162, 514] on div "Purchase Orders" at bounding box center [109, 524] width 173 height 20
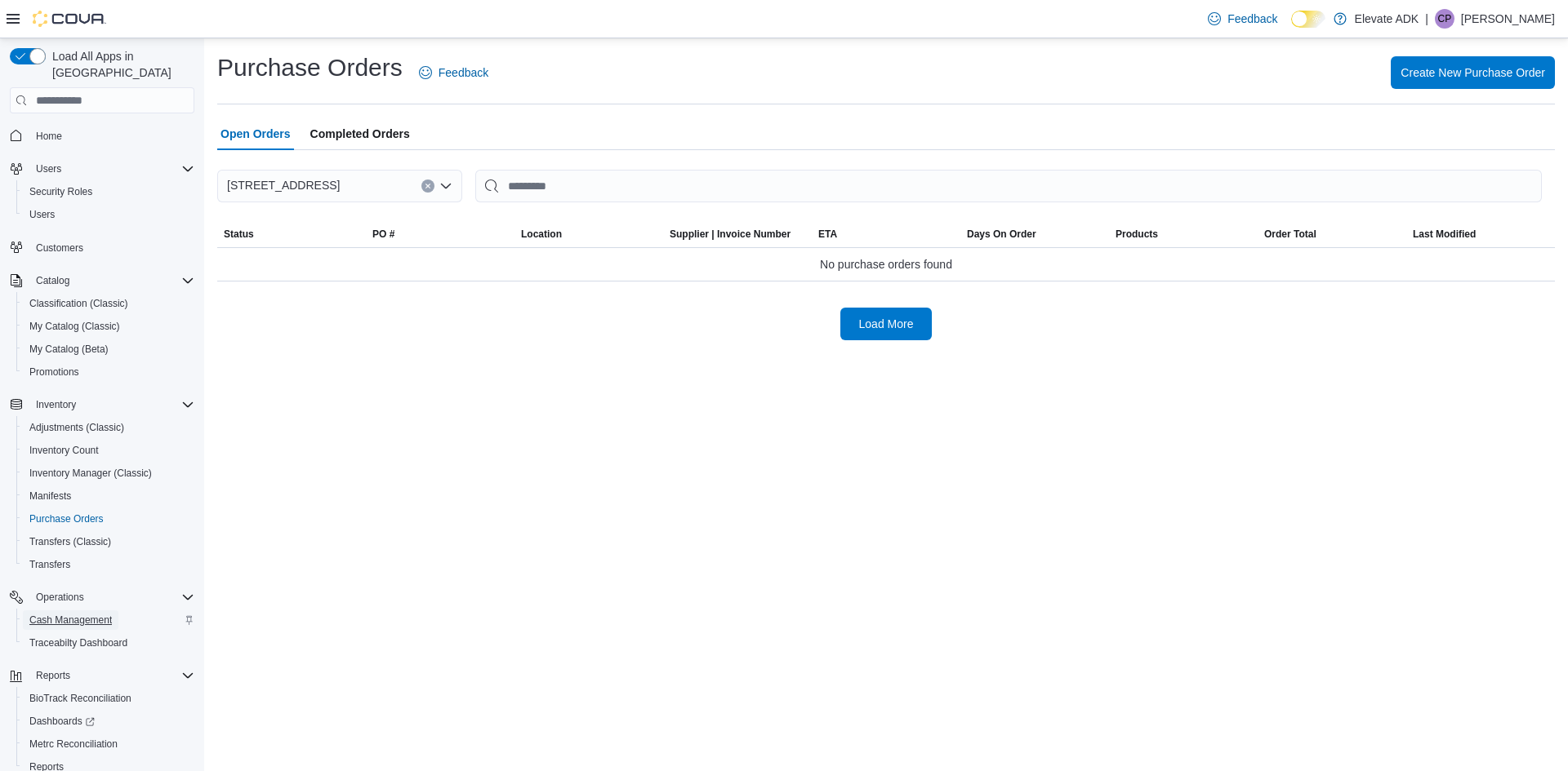
click at [98, 613] on span "Cash Management" at bounding box center [70, 619] width 82 height 13
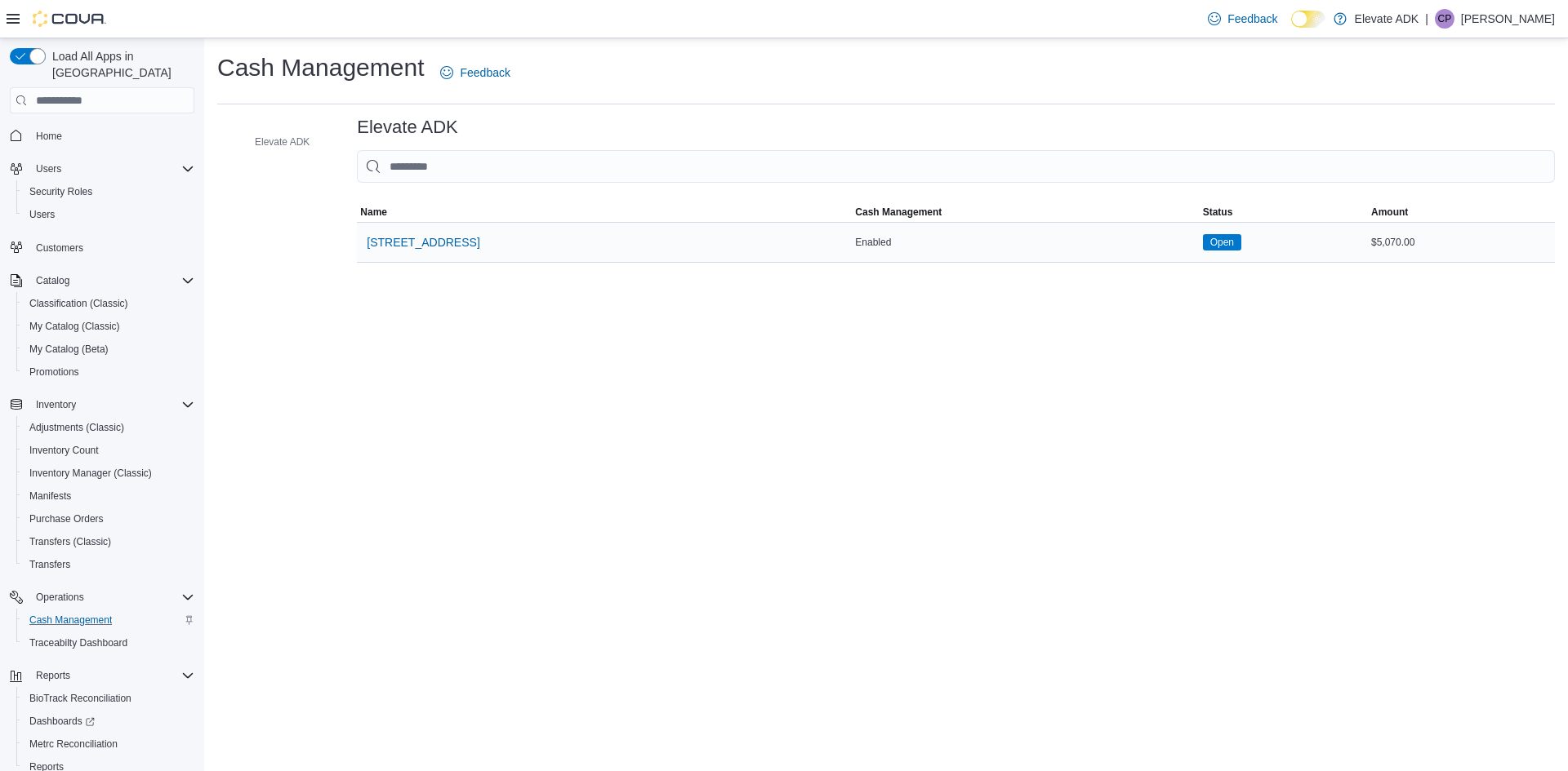
click at [1295, 246] on div "Open" at bounding box center [1284, 242] width 168 height 23
click at [405, 234] on span "[STREET_ADDRESS]" at bounding box center [423, 242] width 113 height 17
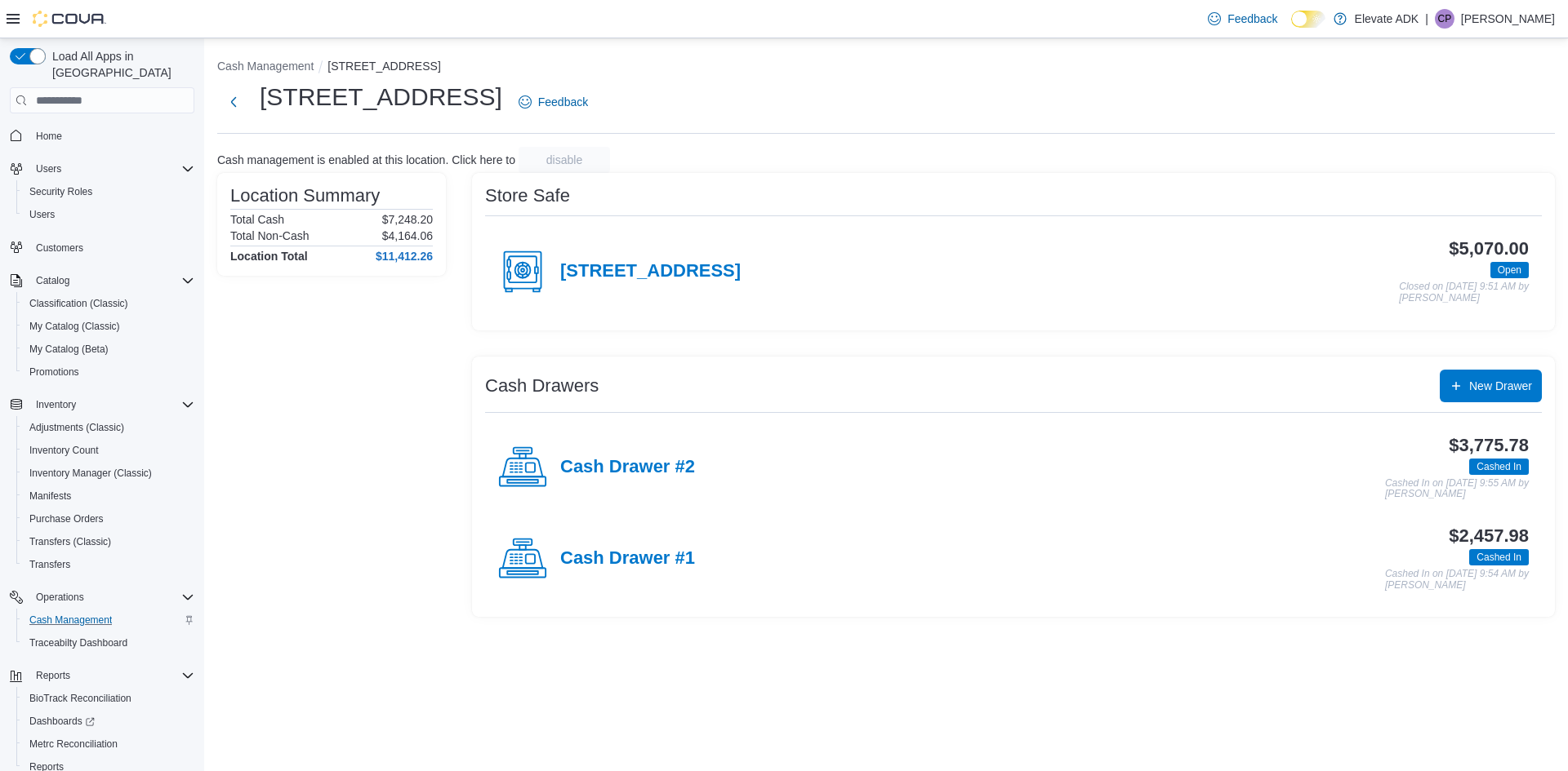
click at [702, 469] on div "$3,775.78 Cashed In Cashed In on [DATE] 9:55 AM by [PERSON_NAME]" at bounding box center [1112, 468] width 834 height 65
click at [692, 469] on h4 "Cash Drawer #2" at bounding box center [627, 468] width 135 height 22
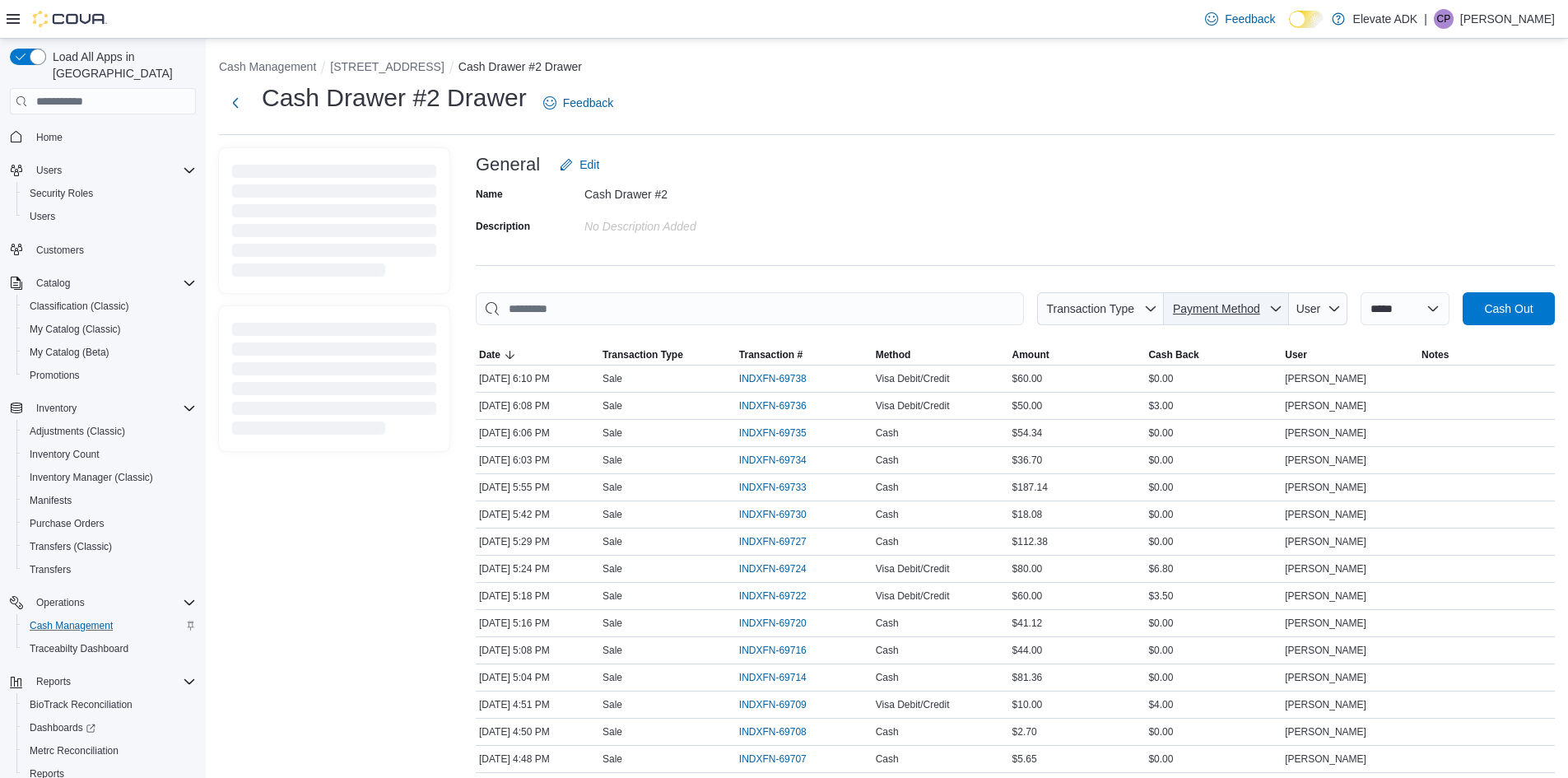
click at [1223, 297] on span "Payment Method" at bounding box center [1226, 308] width 112 height 33
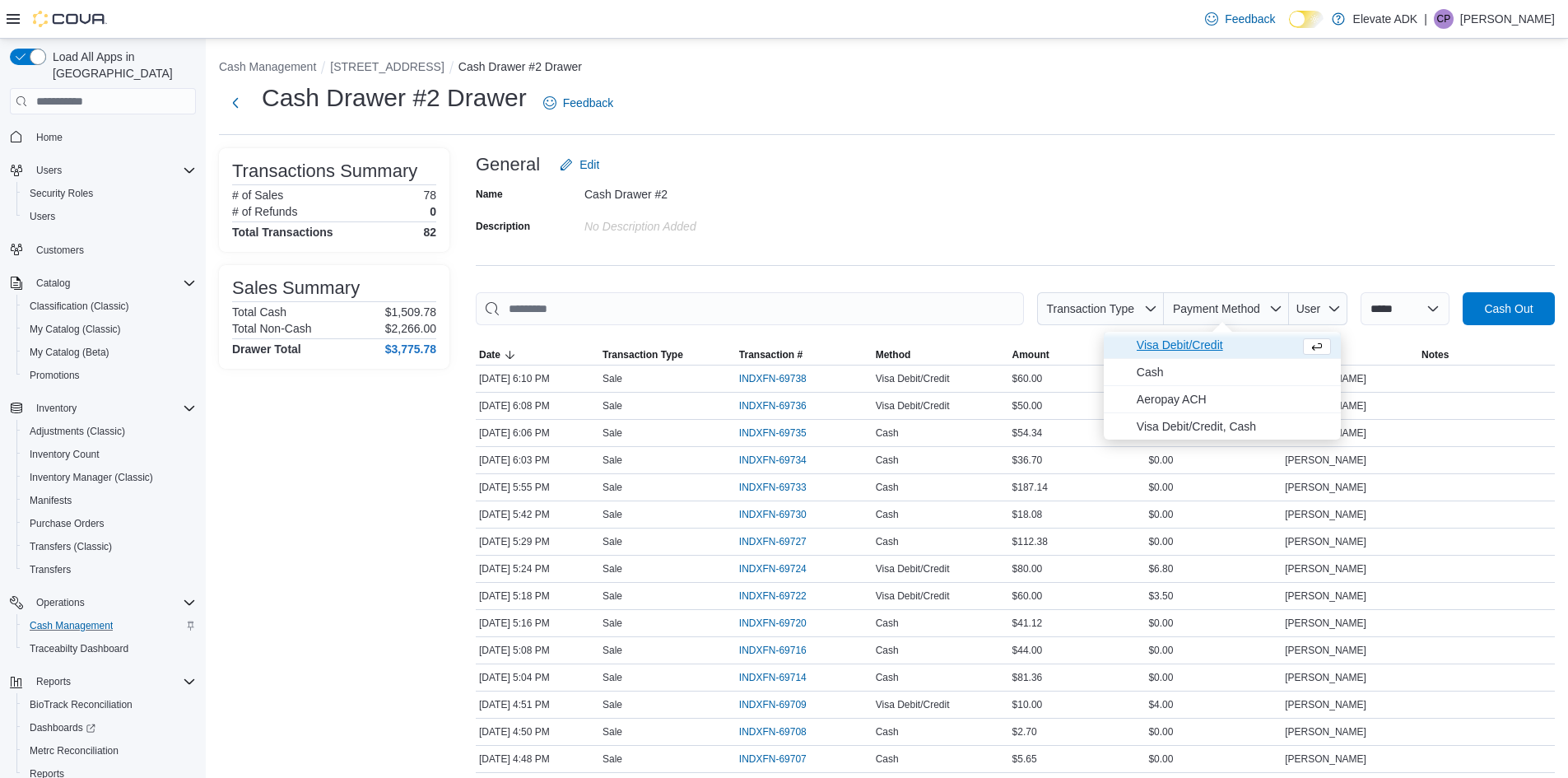
click at [1214, 350] on span "Visa Debit/Credit" at bounding box center [1215, 346] width 157 height 20
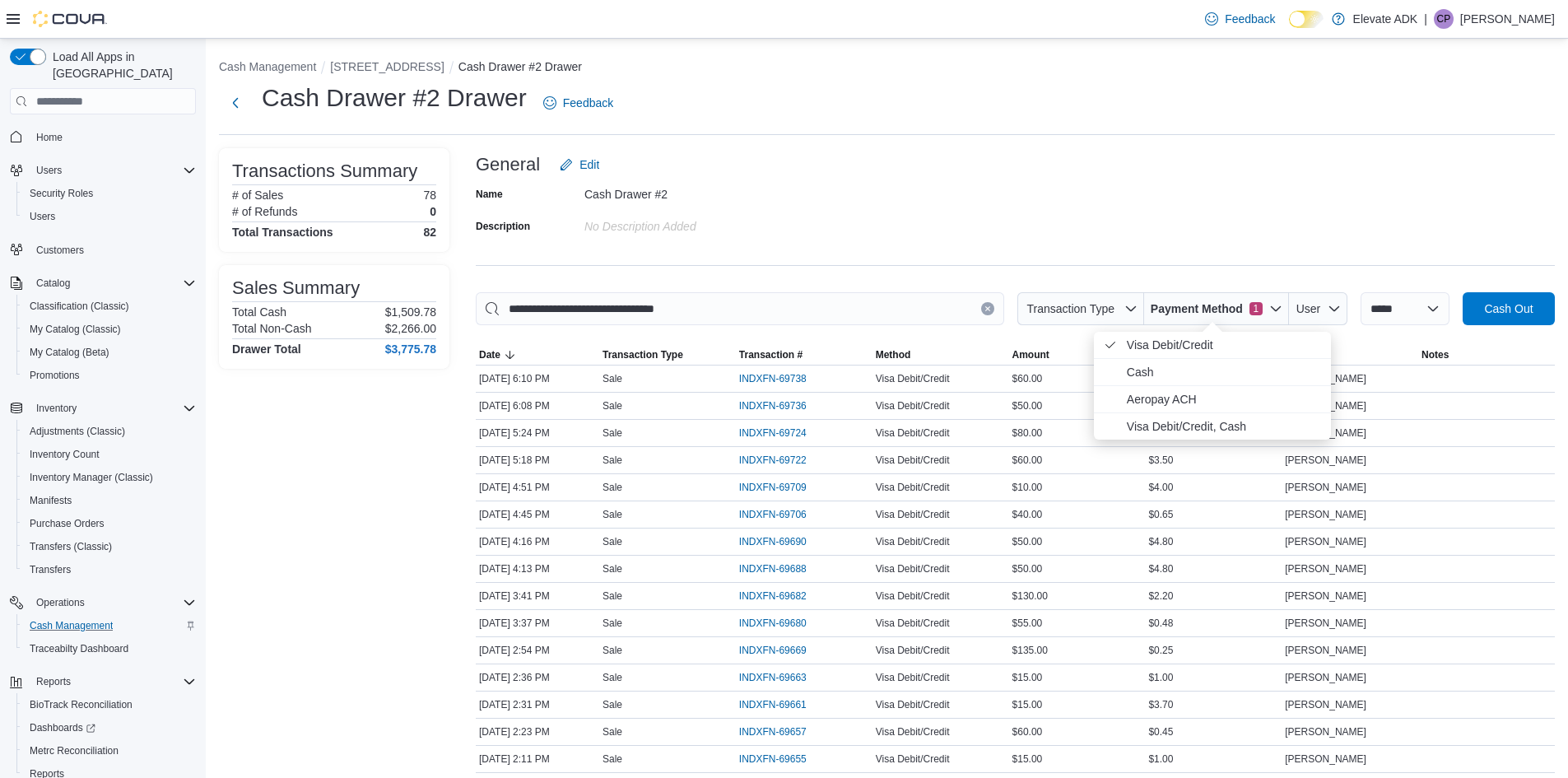
click at [1259, 200] on div "Name Cash Drawer #2 Description No Description added" at bounding box center [1015, 210] width 1080 height 57
click at [1239, 314] on span "Payment Method 1" at bounding box center [1206, 308] width 112 height 17
click at [1214, 378] on span "Cash" at bounding box center [1205, 372] width 157 height 20
type input "**********"
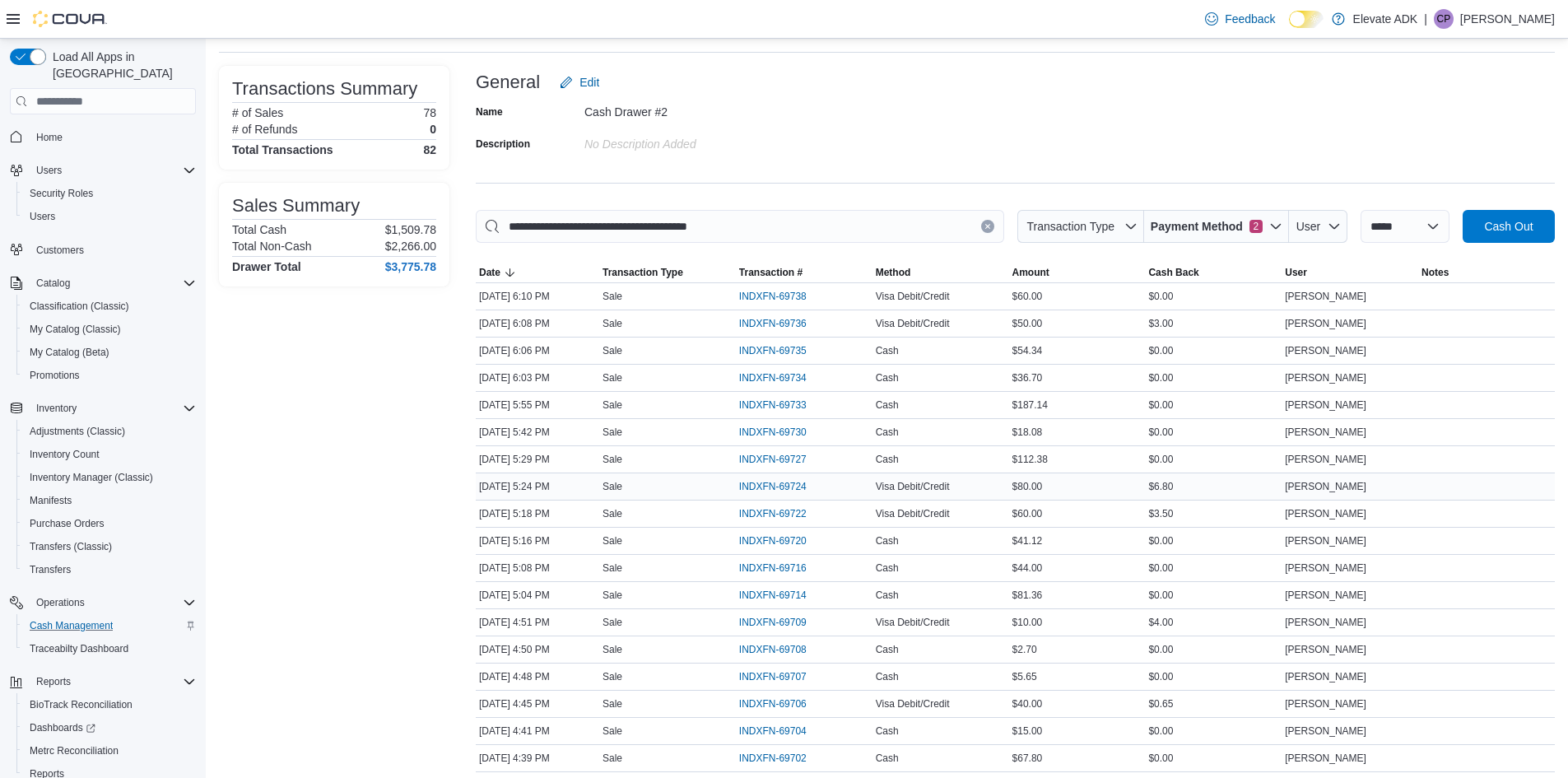
scroll to position [165, 0]
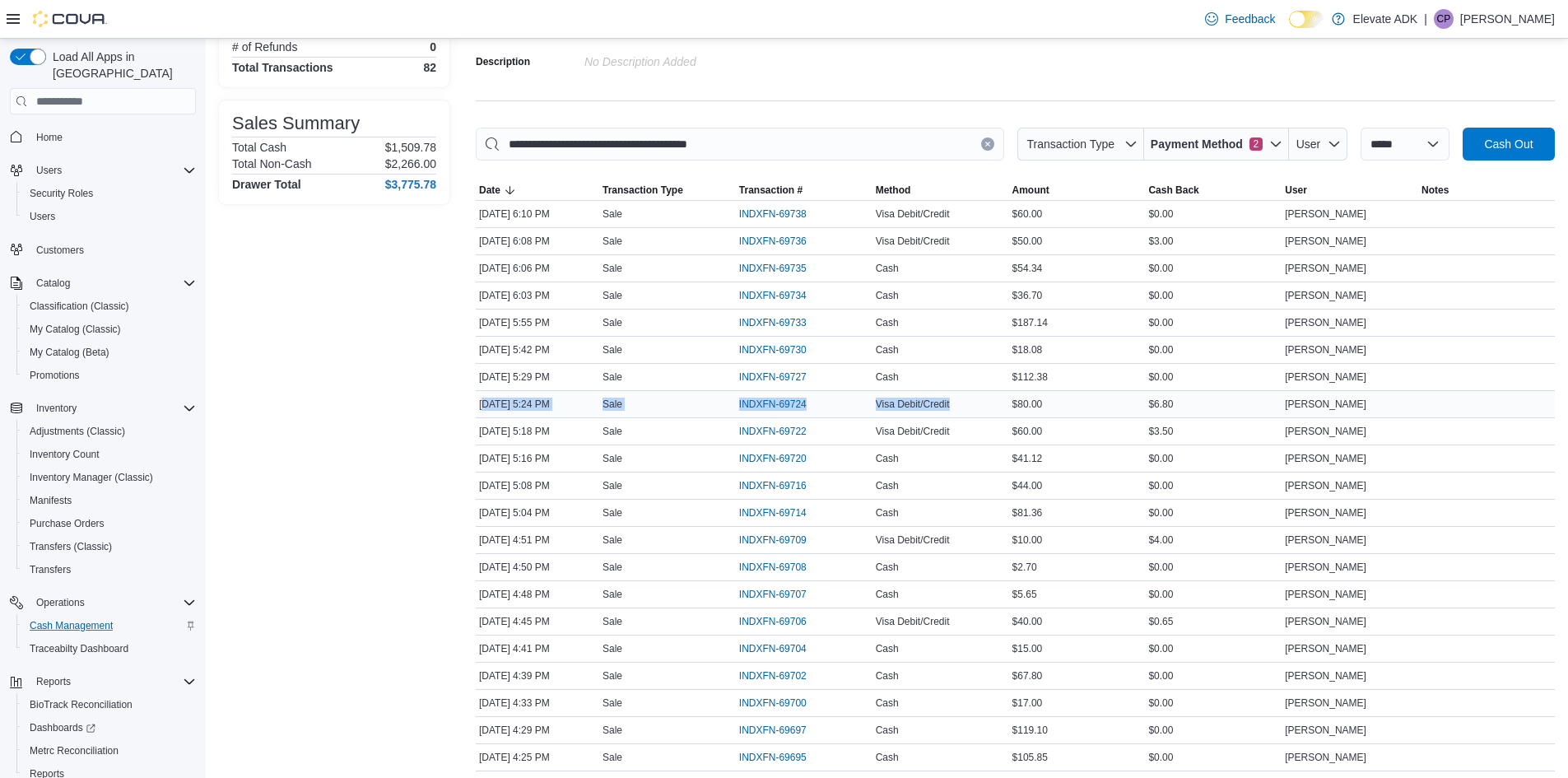
drag, startPoint x: 982, startPoint y: 405, endPoint x: 485, endPoint y: 408, distance: 497.0
click at [485, 408] on tr "Date [DATE] 5:24 PM Transaction Type Sale Transaction # INDXFN-69724 Method Vis…" at bounding box center [1015, 405] width 1080 height 28
click at [797, 407] on span "INDXFN-69724" at bounding box center [773, 404] width 67 height 13
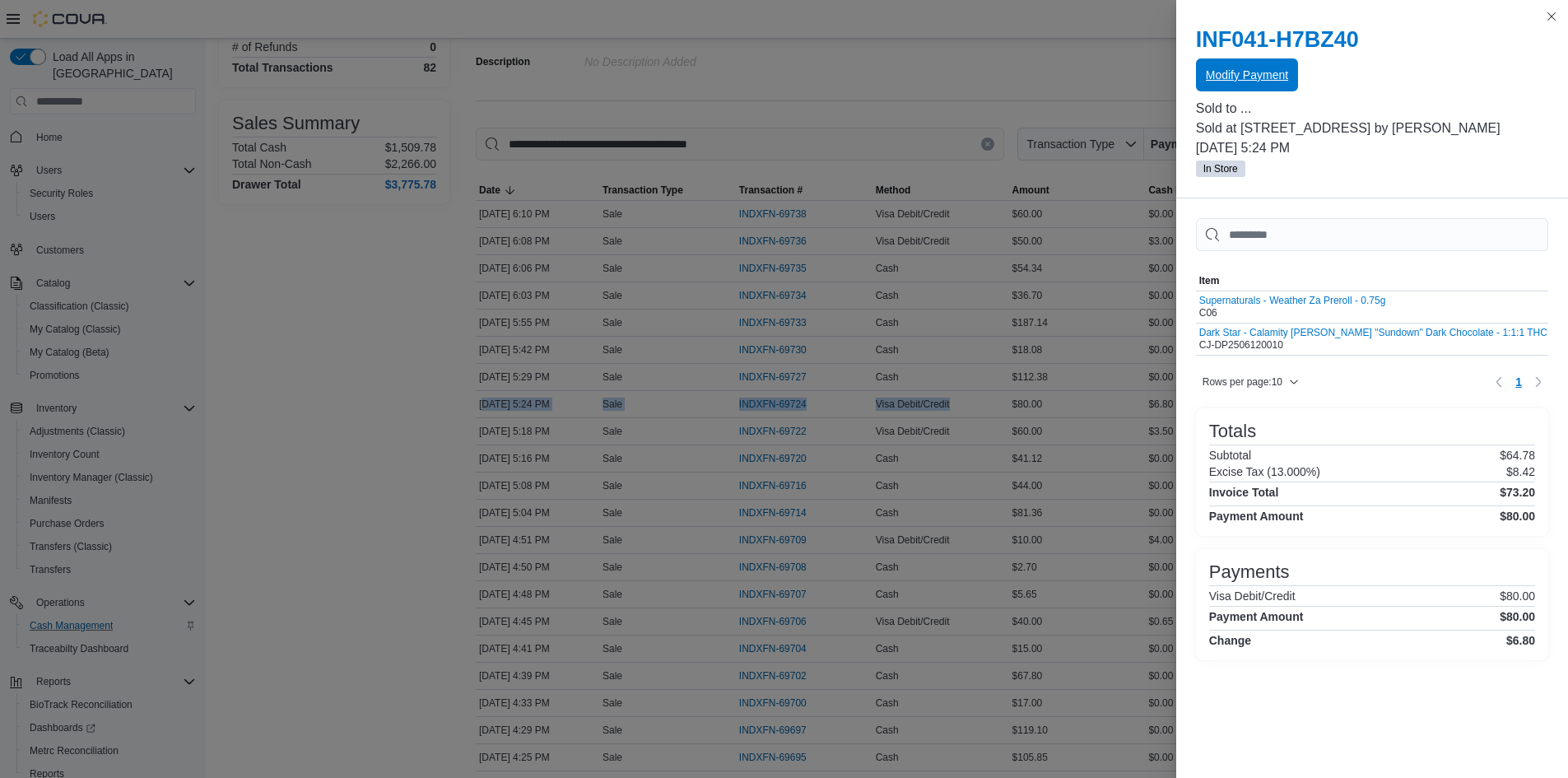
click at [1250, 74] on span "Modify Payment" at bounding box center [1246, 75] width 82 height 17
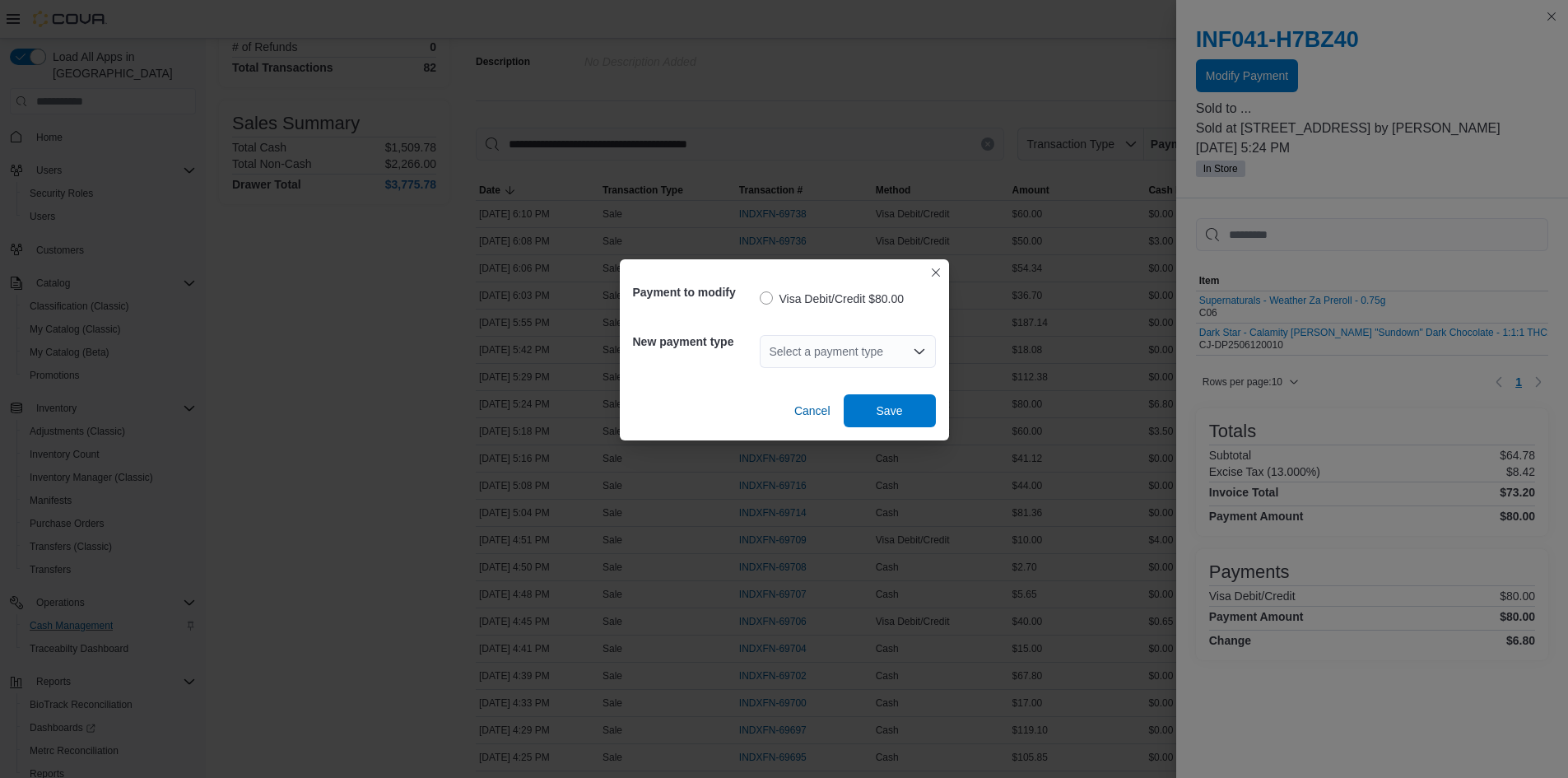
click at [852, 340] on div "Select a payment type" at bounding box center [848, 351] width 177 height 33
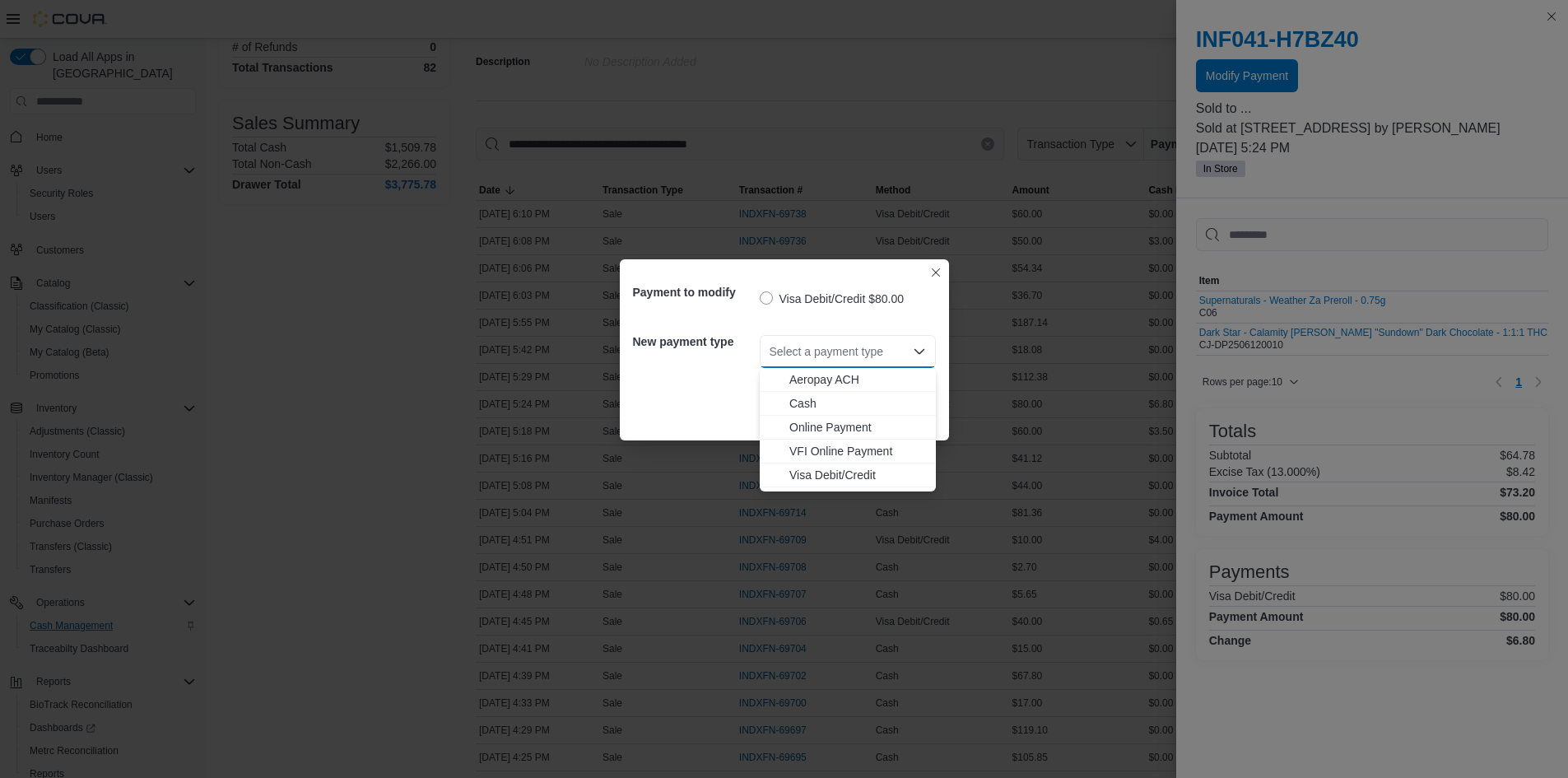
click at [856, 355] on div "Select a payment type Combo box. Selected. Combo box input. Select a payment ty…" at bounding box center [848, 351] width 177 height 33
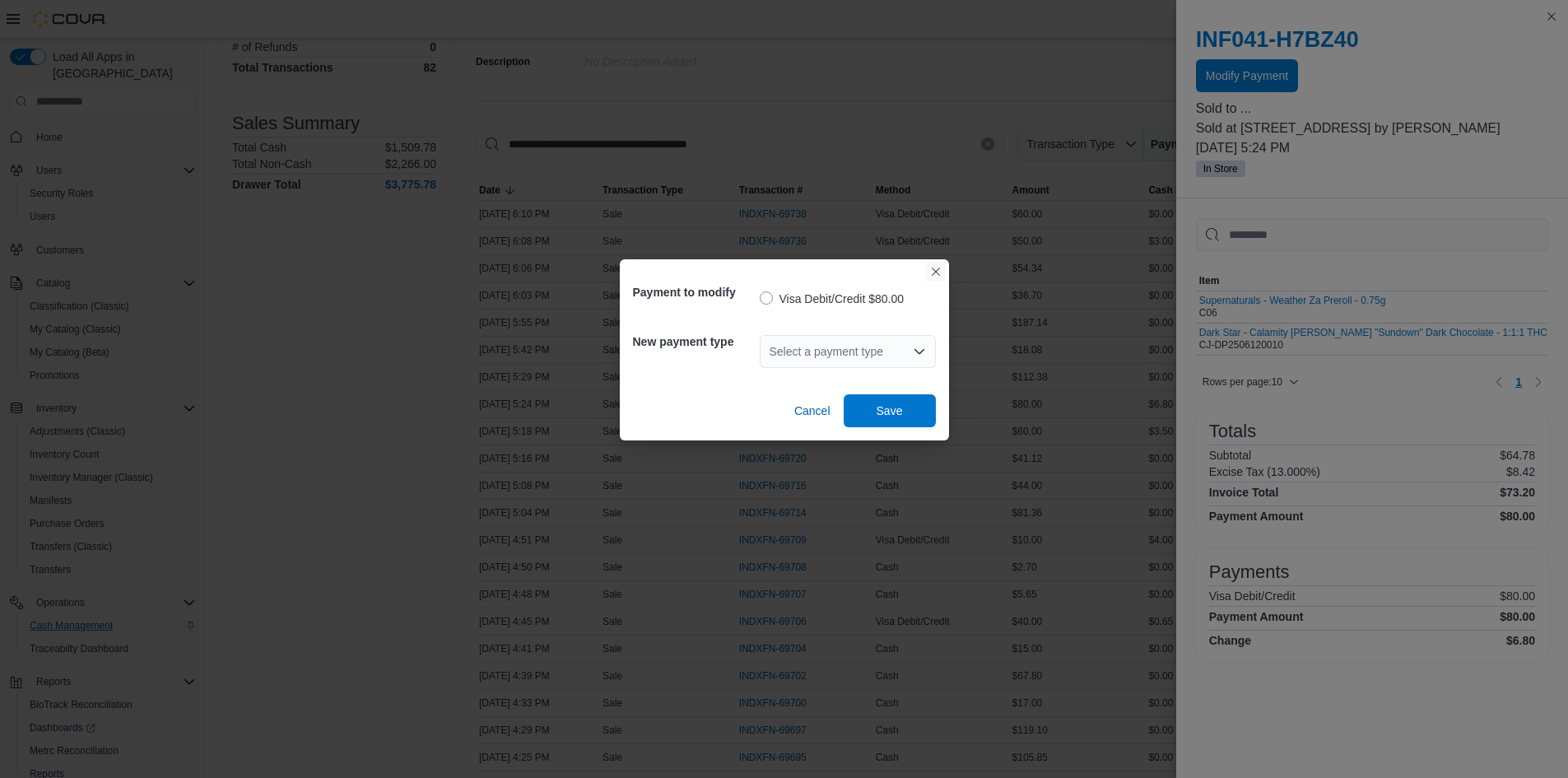
click at [941, 272] on button "Closes this modal window" at bounding box center [936, 272] width 20 height 20
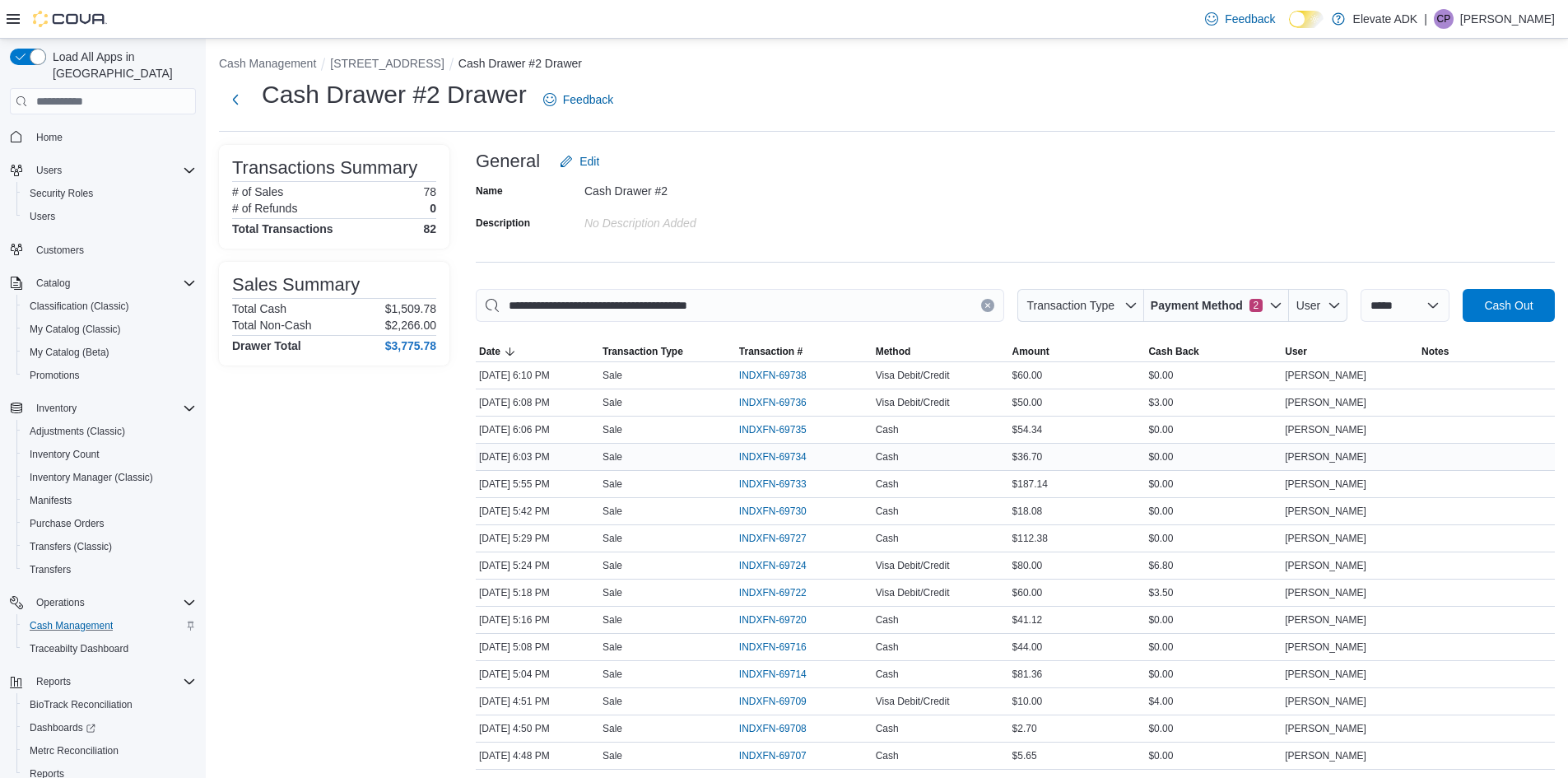
scroll to position [0, 0]
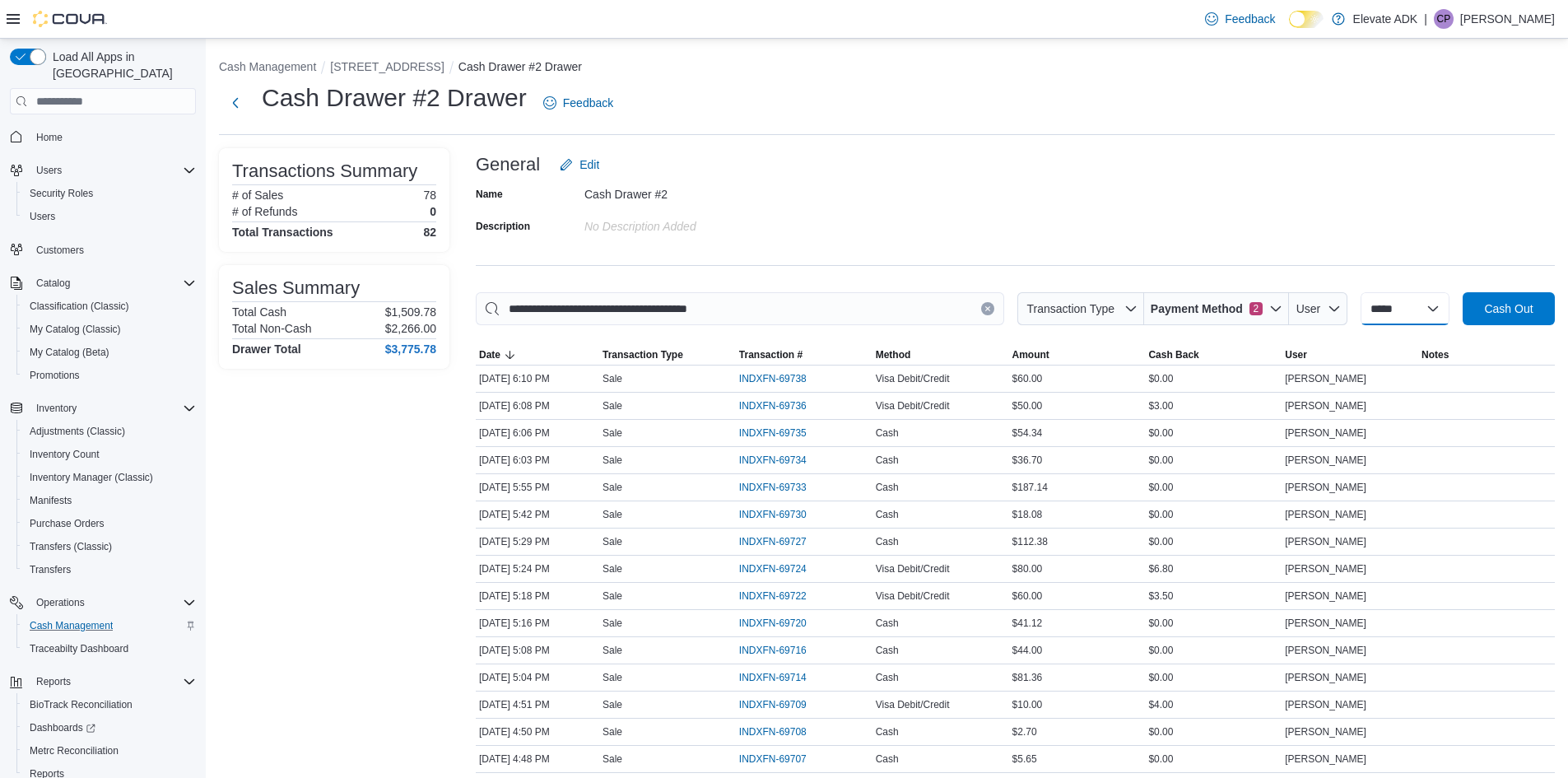
click at [1419, 313] on select "**********" at bounding box center [1405, 308] width 89 height 33
select select "*********"
click at [1361, 292] on select "**********" at bounding box center [1405, 308] width 89 height 33
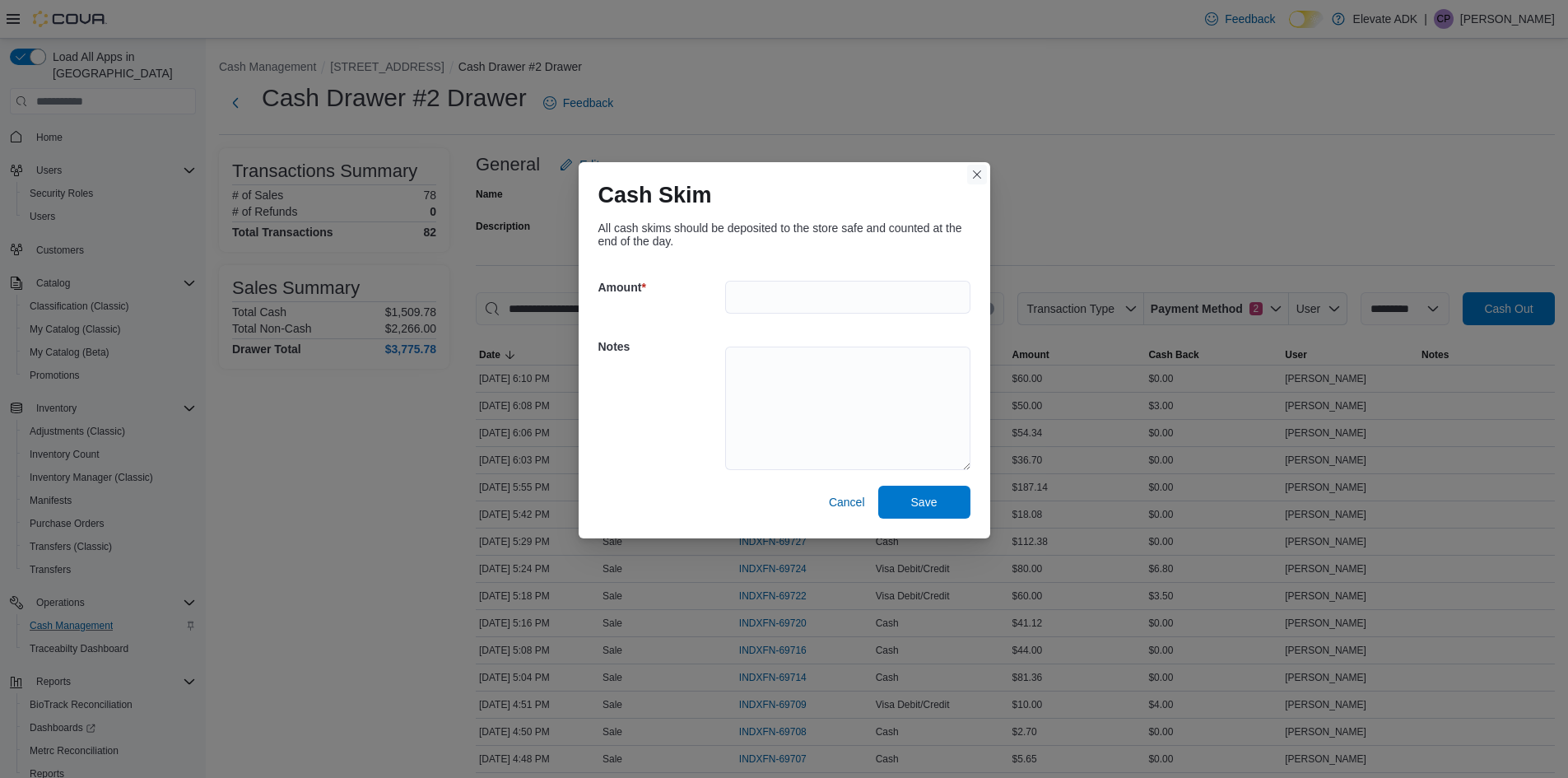
click at [972, 173] on button "Closes this modal window" at bounding box center [977, 175] width 20 height 20
select select
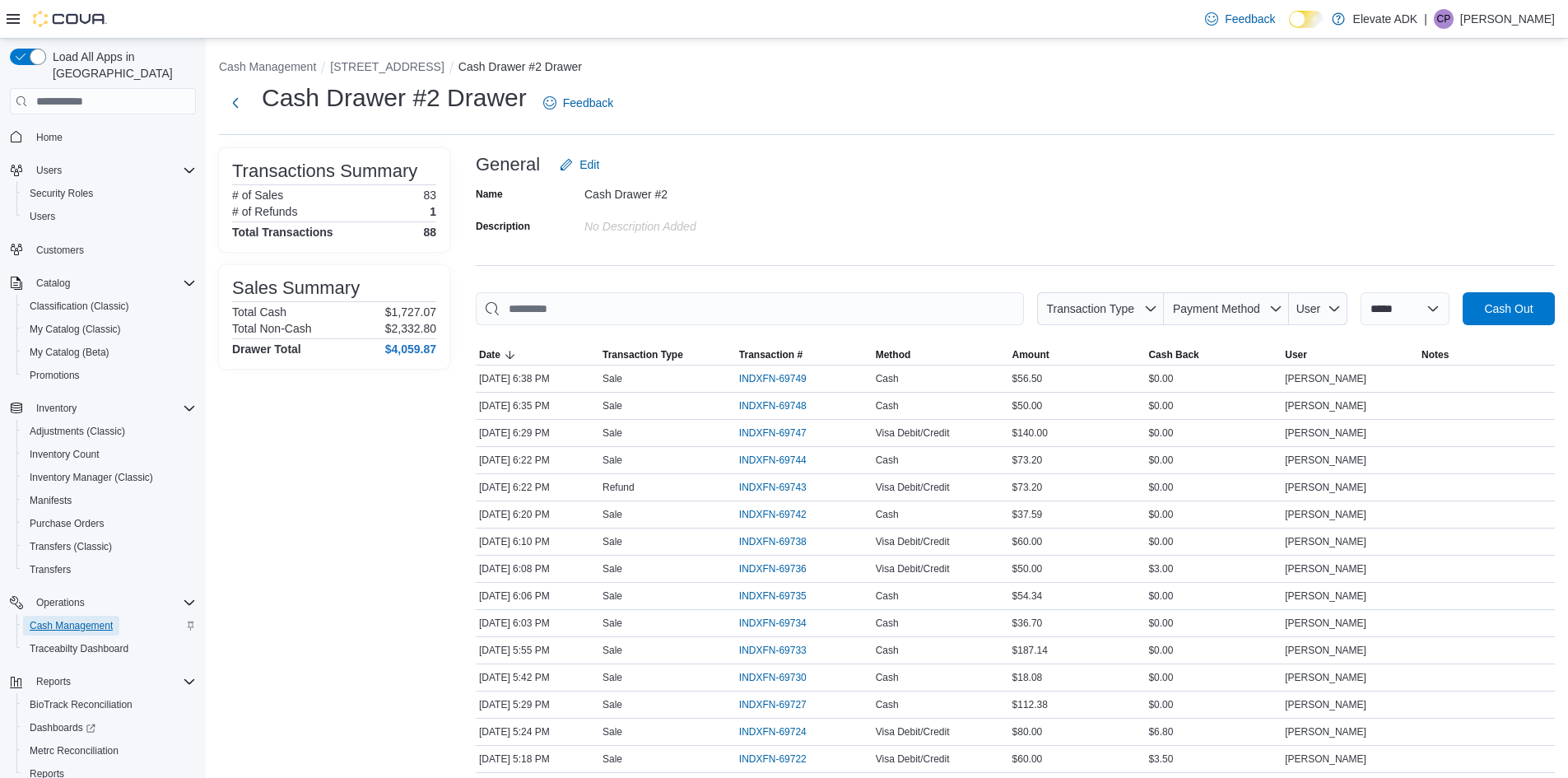
click at [93, 619] on span "Cash Management" at bounding box center [71, 625] width 83 height 13
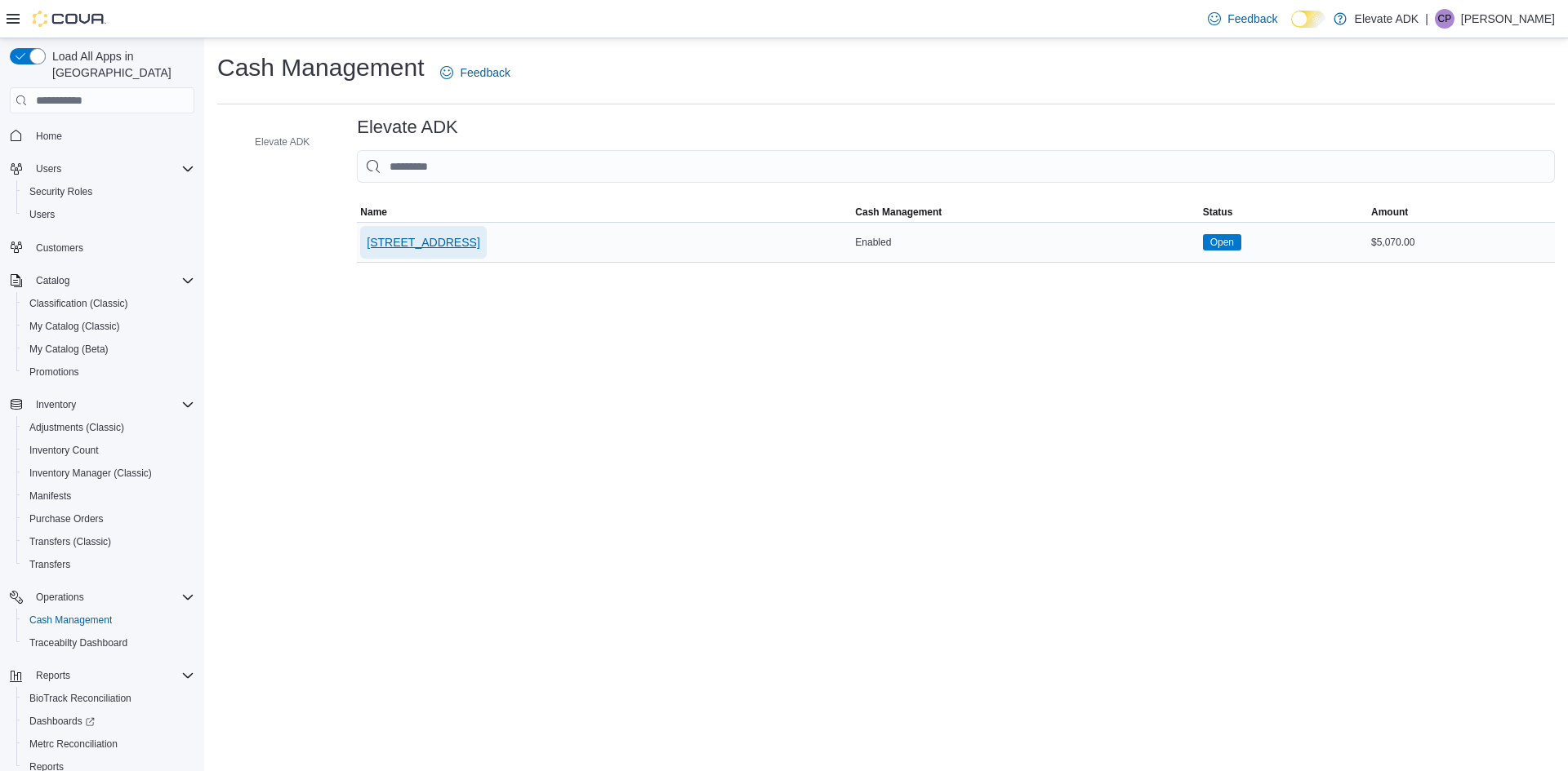
click at [453, 233] on span "[STREET_ADDRESS]" at bounding box center [423, 242] width 113 height 32
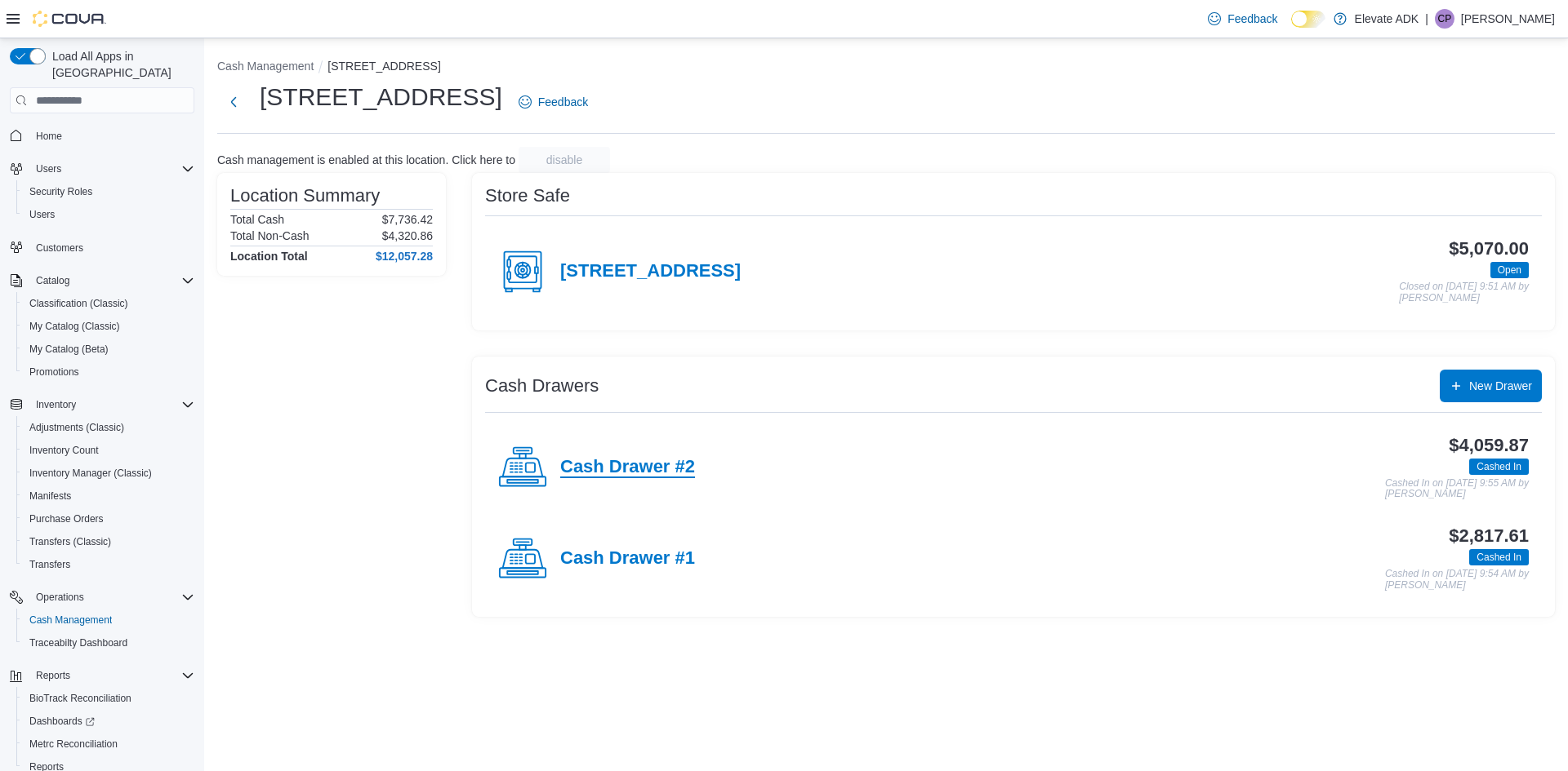
click at [583, 464] on h4 "Cash Drawer #2" at bounding box center [627, 468] width 135 height 22
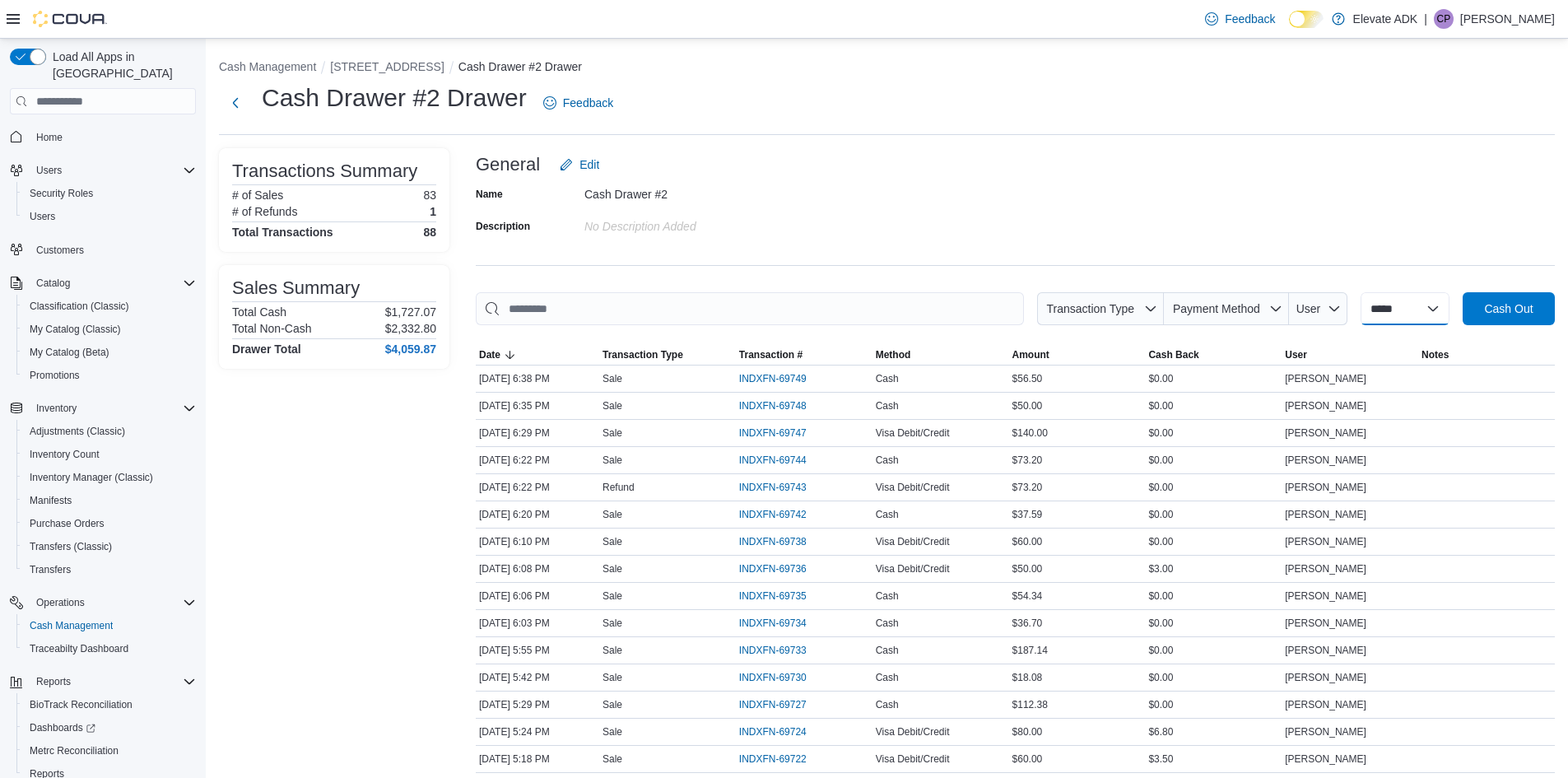
click at [1375, 315] on select "**********" at bounding box center [1405, 308] width 89 height 33
select select "*********"
click at [1361, 292] on select "**********" at bounding box center [1405, 308] width 89 height 33
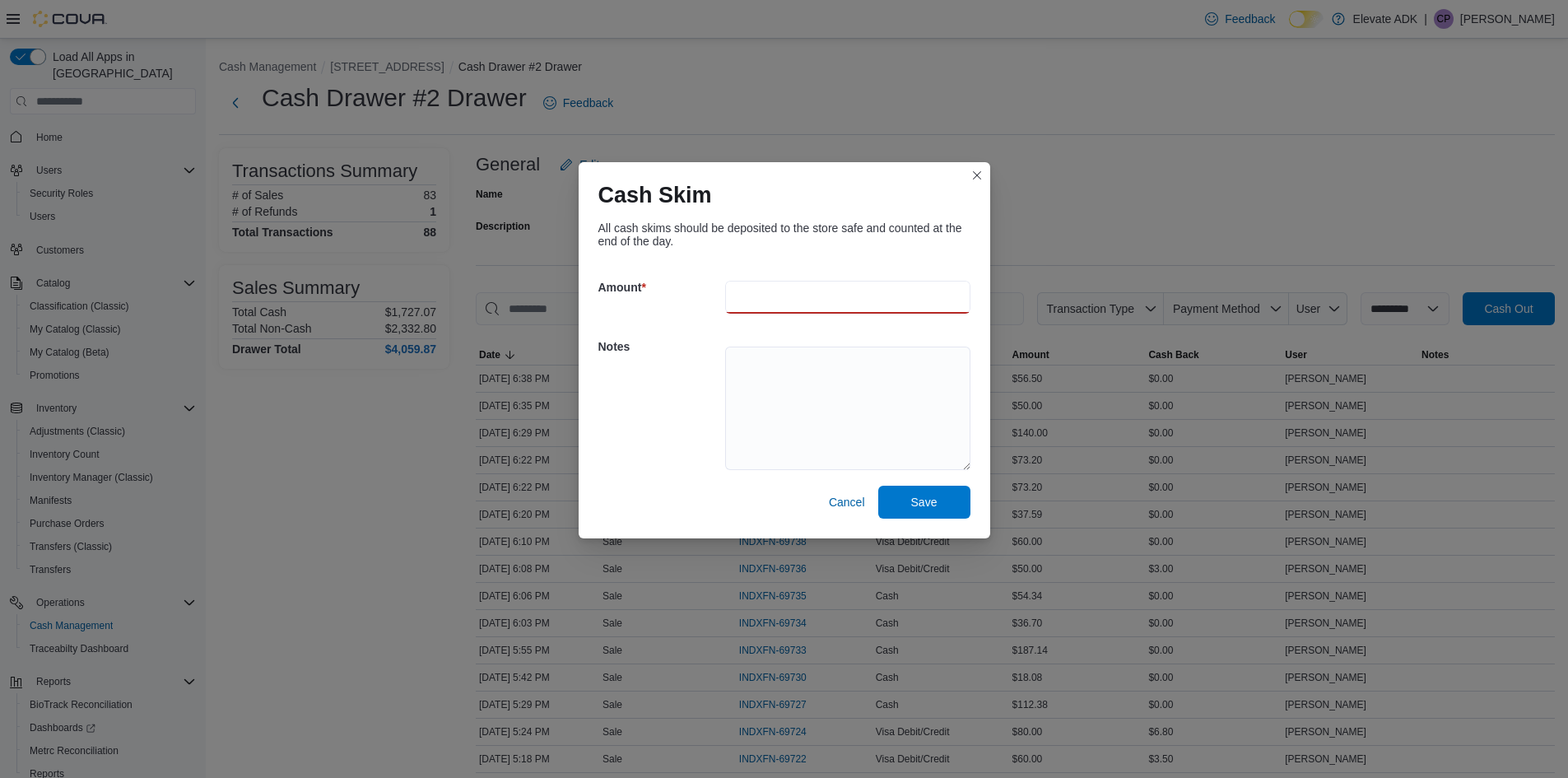
click at [820, 313] on input "number" at bounding box center [848, 296] width 246 height 33
type input "****"
click at [908, 506] on span "Save" at bounding box center [924, 501] width 72 height 33
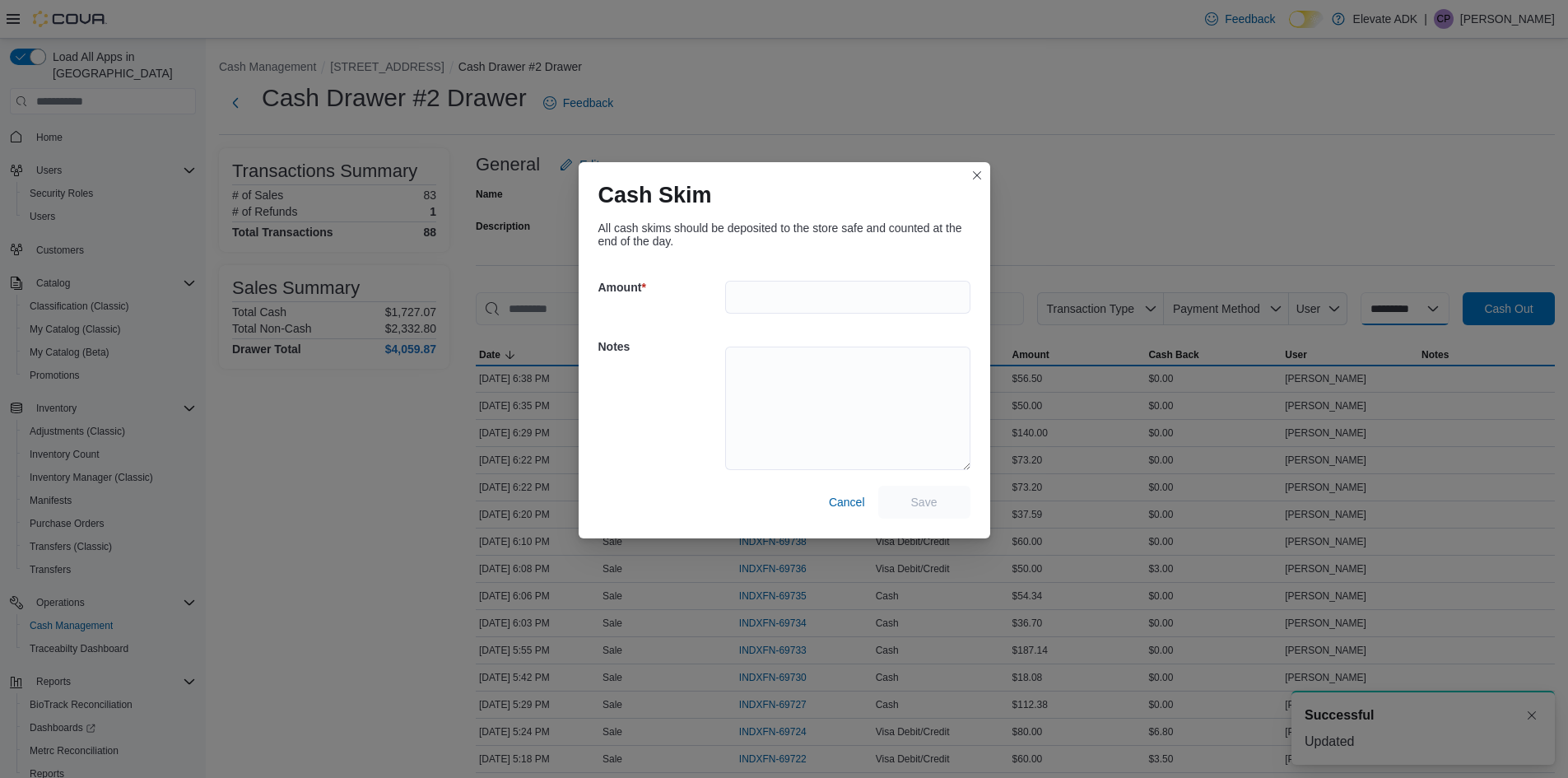
select select
